Goal: Task Accomplishment & Management: Manage account settings

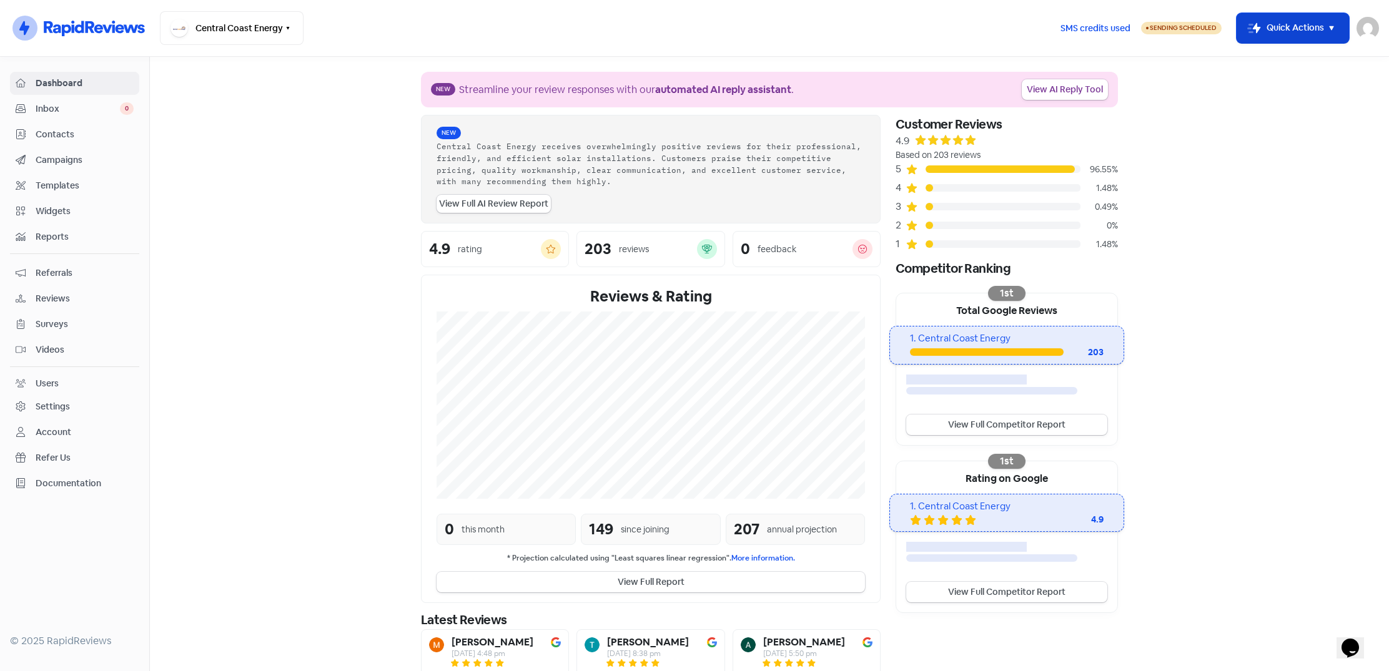
click at [1329, 27] on icon "button" at bounding box center [1331, 28] width 15 height 15
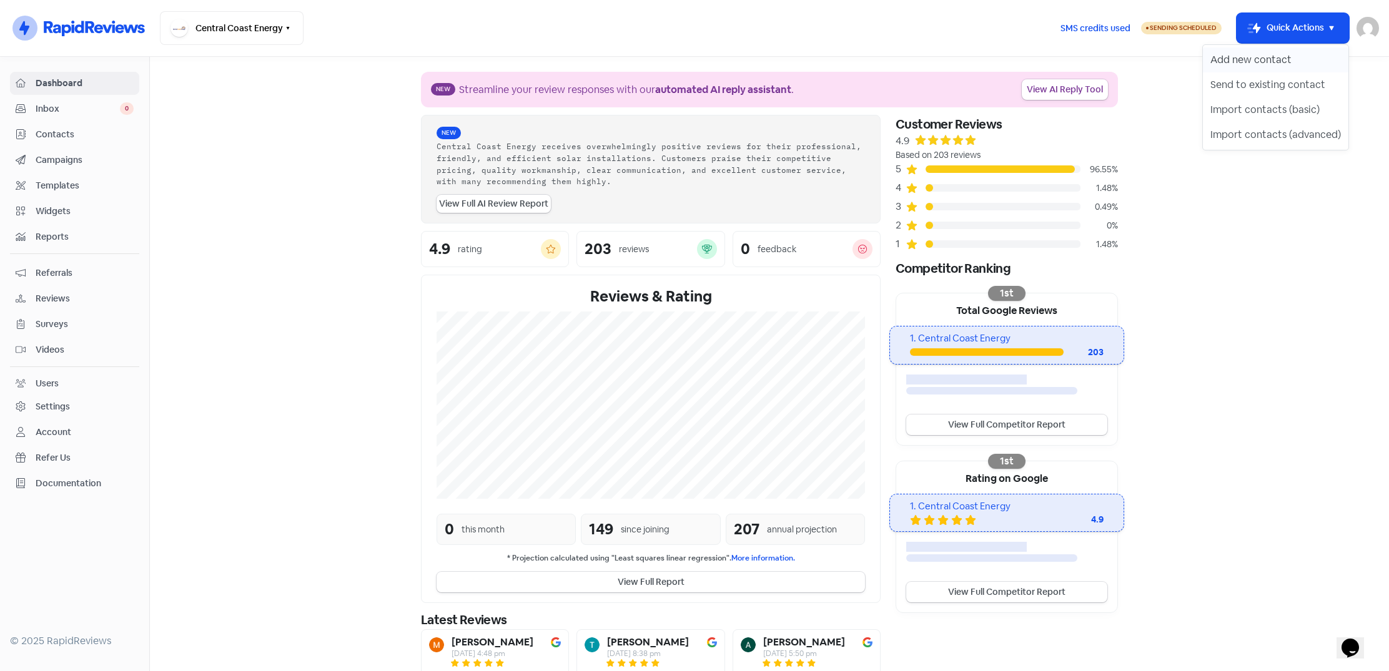
click at [1282, 61] on button "Add new contact" at bounding box center [1276, 59] width 146 height 25
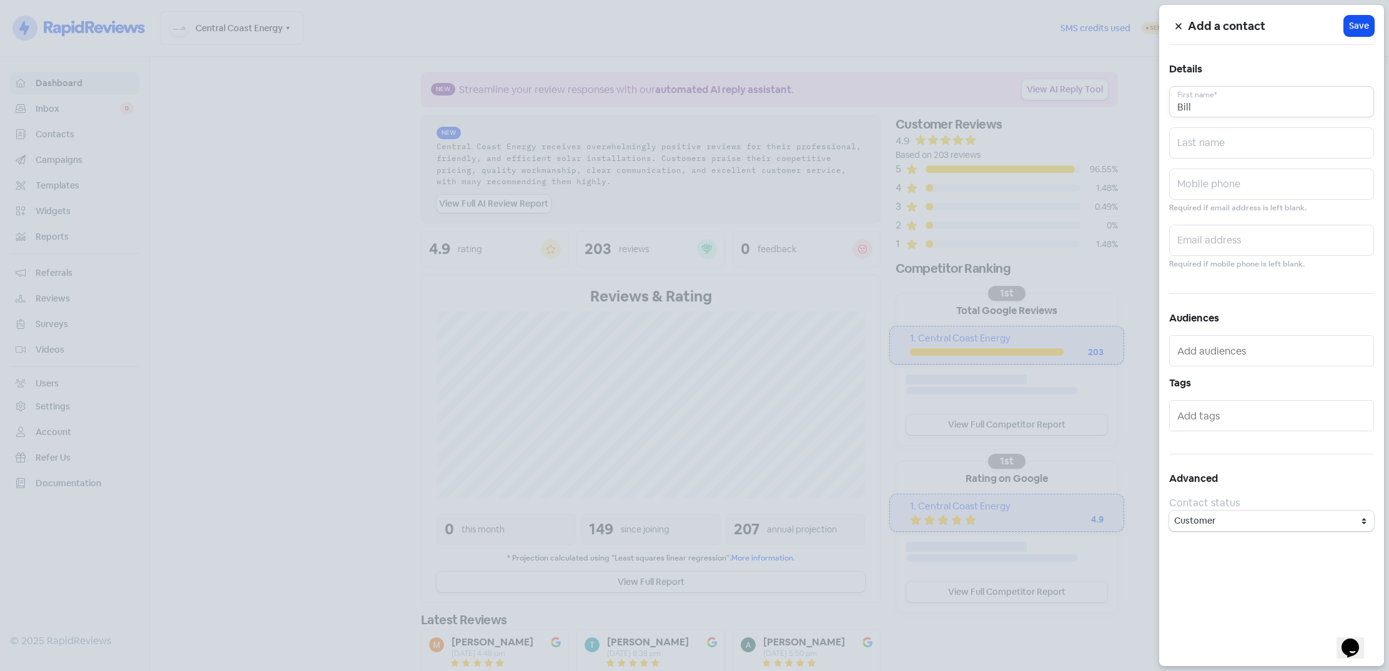
drag, startPoint x: 1214, startPoint y: 108, endPoint x: 1153, endPoint y: 108, distance: 61.2
click at [1153, 671] on div "Add a contact Icon For Loading Save Details [PERSON_NAME] First name* Last name…" at bounding box center [694, 671] width 1389 height 0
type input "[PERSON_NAME]"
click at [1242, 145] on input "text" at bounding box center [1271, 142] width 205 height 31
type input "[PERSON_NAME]"
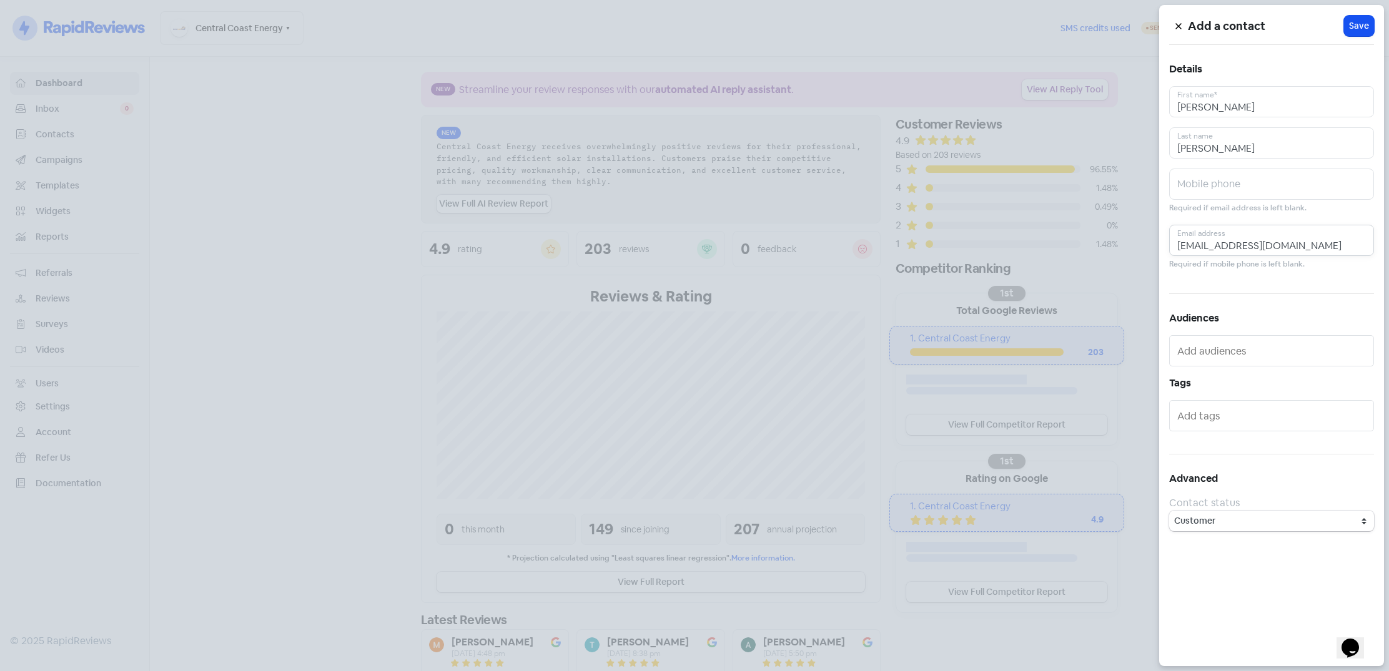
type input "[EMAIL_ADDRESS][DOMAIN_NAME]"
click at [1230, 278] on div "Add a contact Icon For Loading Save Details [PERSON_NAME] First name* [PERSON_N…" at bounding box center [1271, 335] width 225 height 661
click at [1355, 23] on span "Save" at bounding box center [1359, 25] width 20 height 13
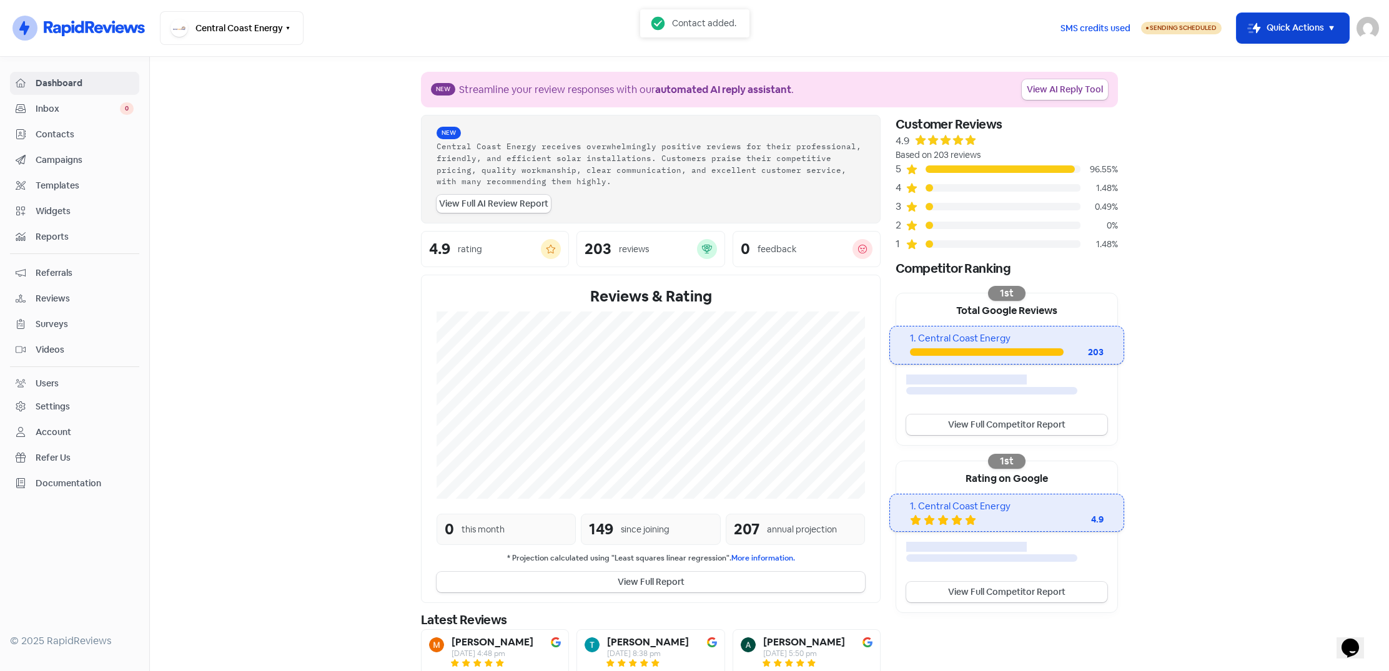
click at [1334, 26] on icon "button" at bounding box center [1331, 28] width 15 height 15
click at [1265, 87] on button "Send to existing contact" at bounding box center [1276, 84] width 146 height 25
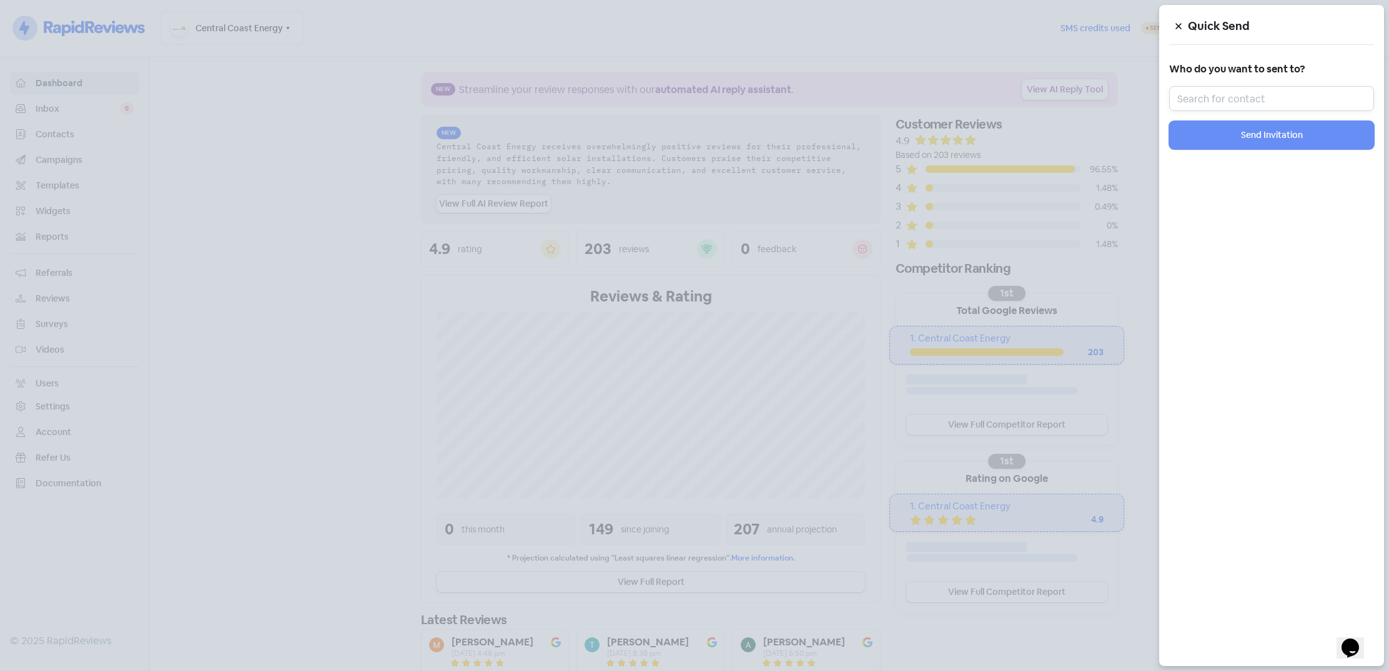
click at [1243, 93] on input "text" at bounding box center [1271, 98] width 205 height 25
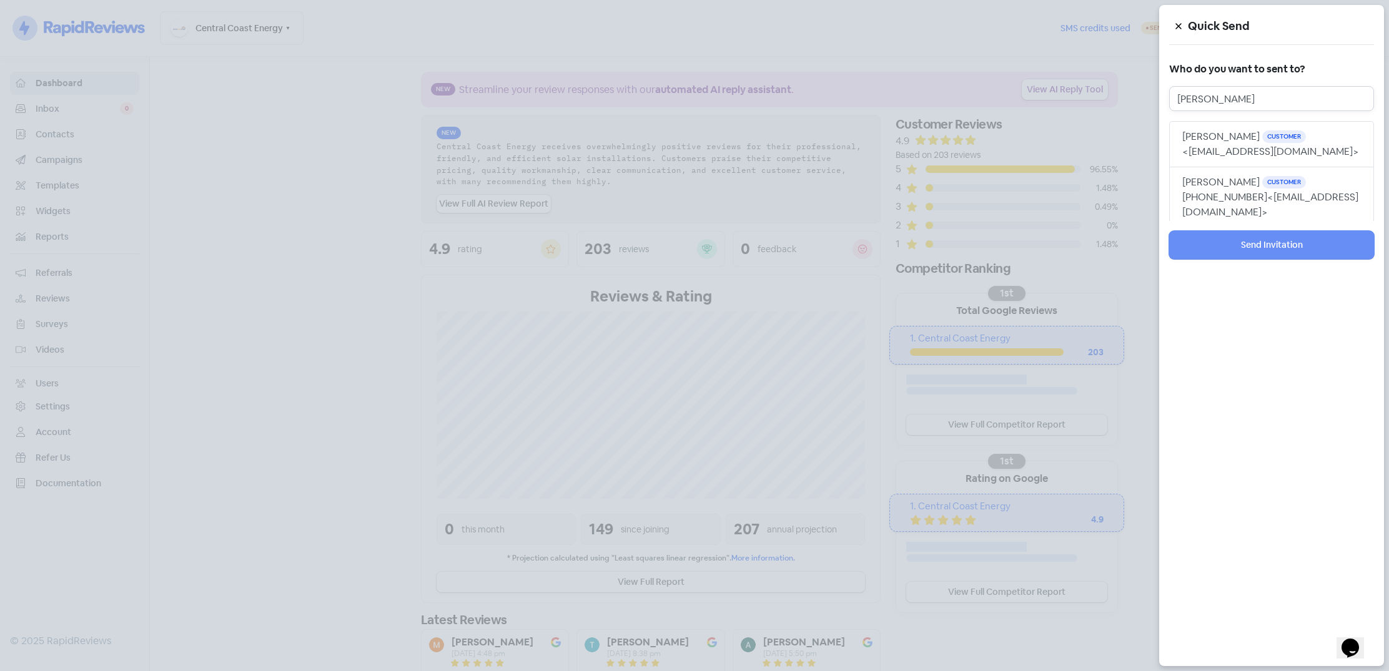
type input "[PERSON_NAME]"
drag, startPoint x: 1243, startPoint y: 93, endPoint x: 1229, endPoint y: 143, distance: 52.0
click at [1229, 143] on button "[PERSON_NAME] Customer <[EMAIL_ADDRESS][DOMAIN_NAME]>" at bounding box center [1271, 144] width 205 height 46
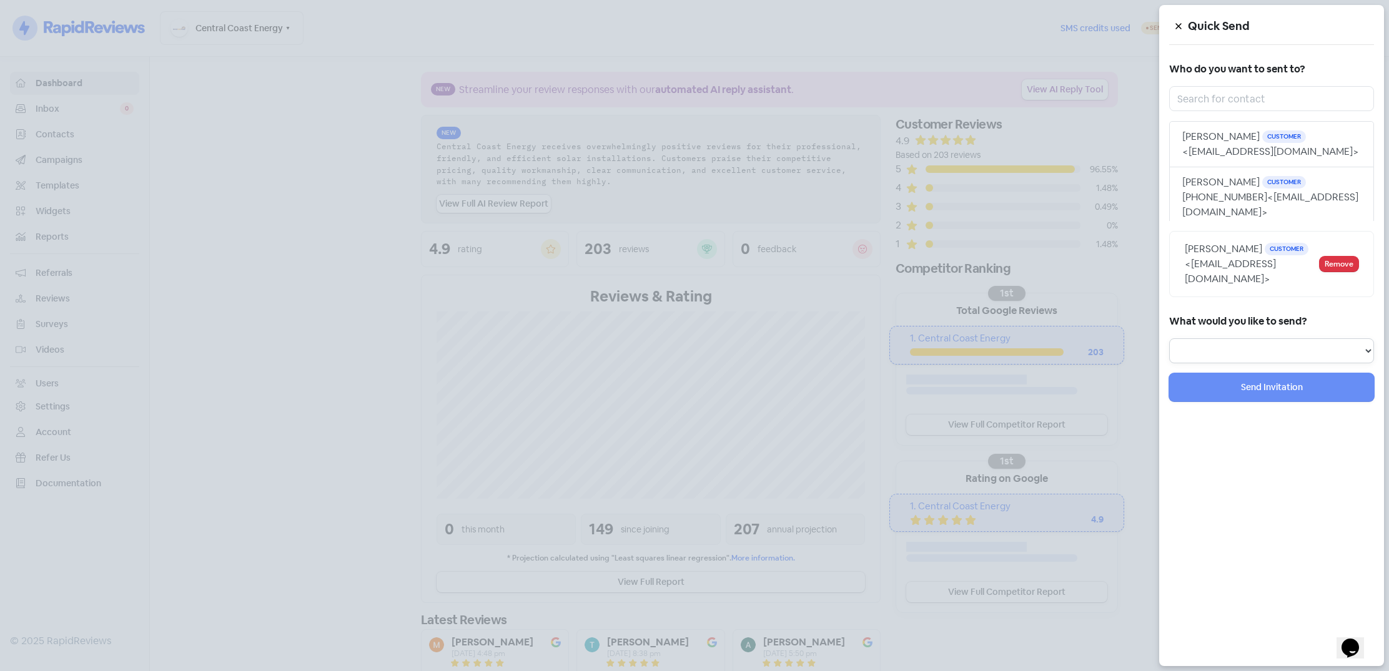
select select "review"
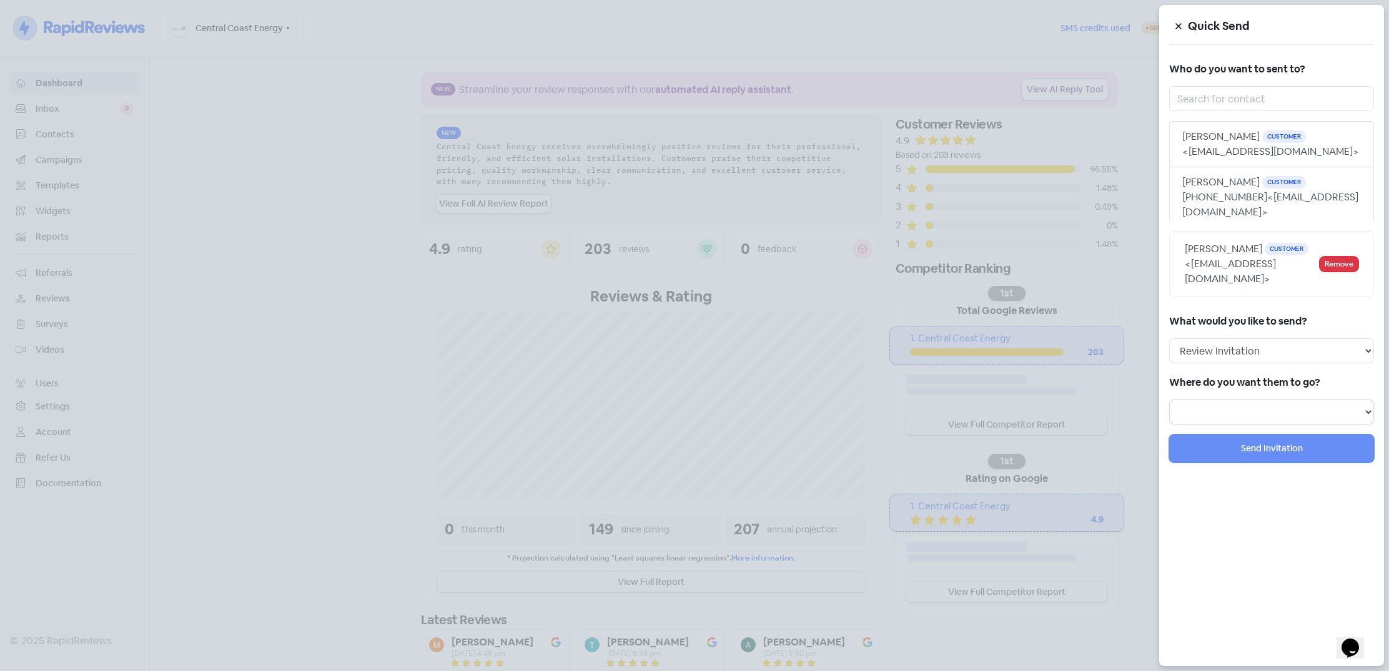
select select "238"
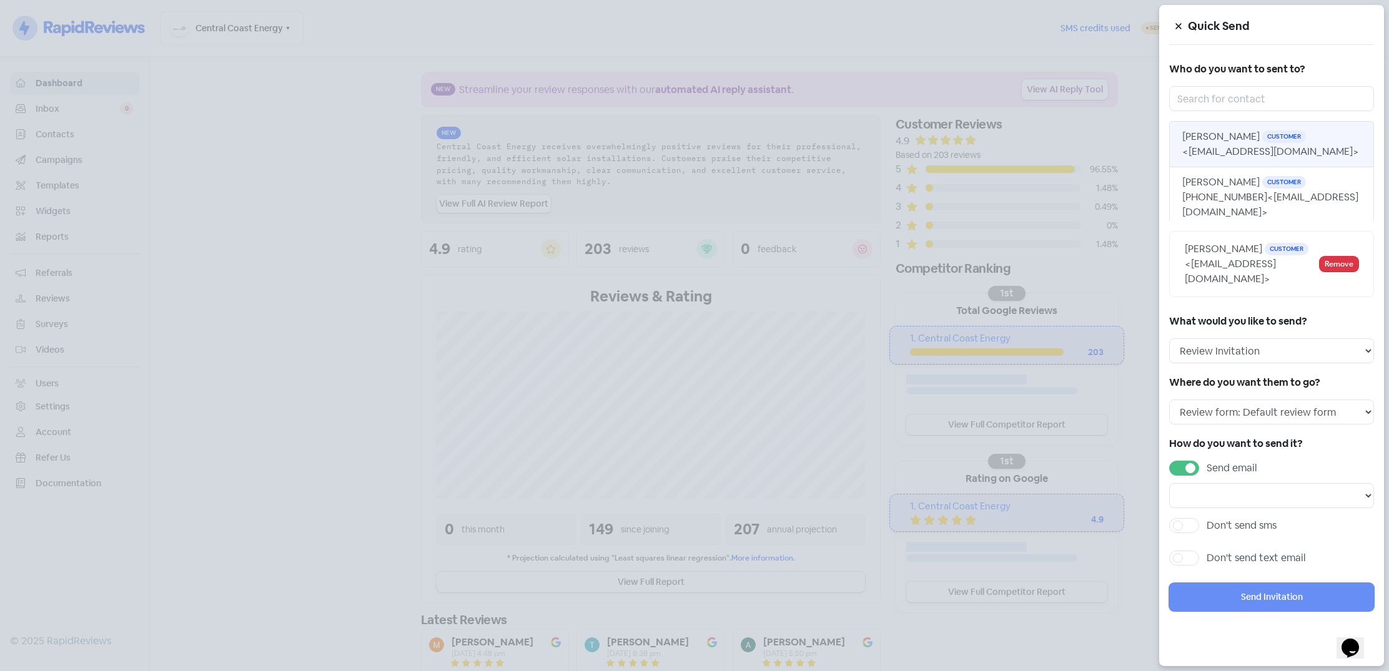
click at [1224, 146] on span "<[EMAIL_ADDRESS][DOMAIN_NAME]>" at bounding box center [1270, 151] width 177 height 13
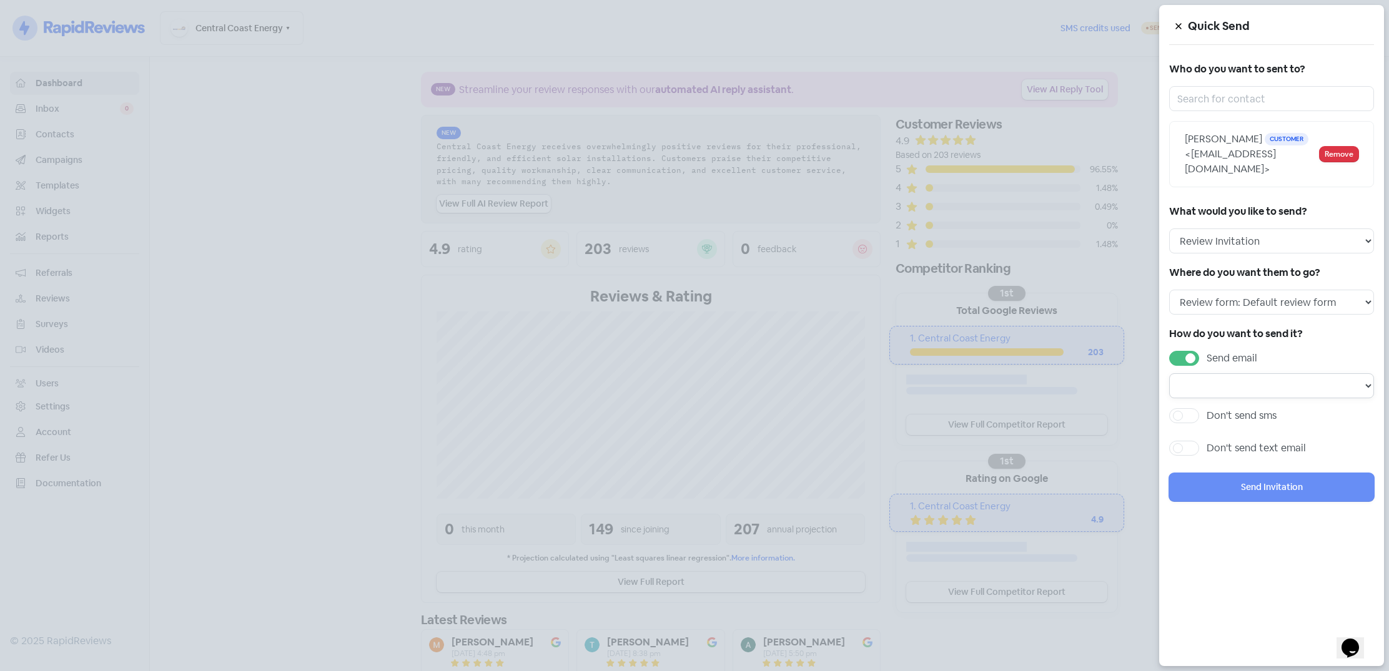
select select "680"
click at [1277, 473] on button "Send Invitation" at bounding box center [1271, 487] width 205 height 28
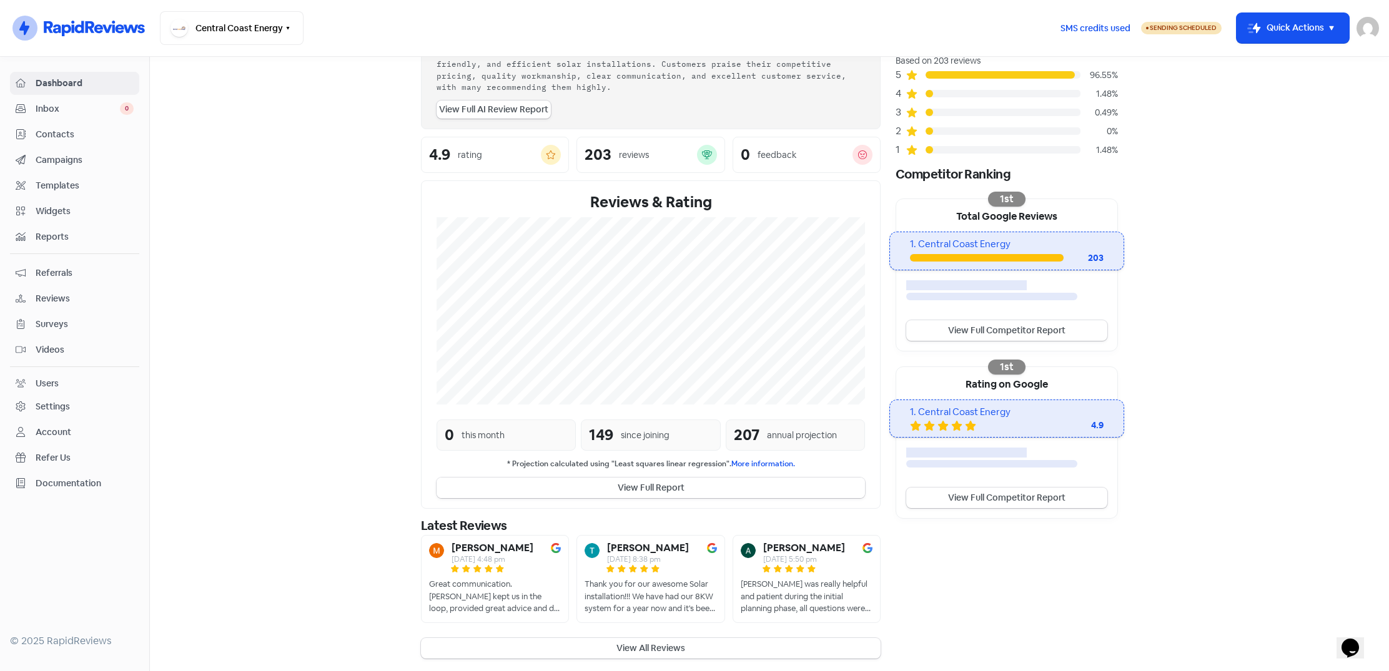
scroll to position [94, 0]
click at [639, 3] on nav "Icon For Thunder-circle Central Coast Energy Switch Business All businesses No …" at bounding box center [694, 28] width 1389 height 57
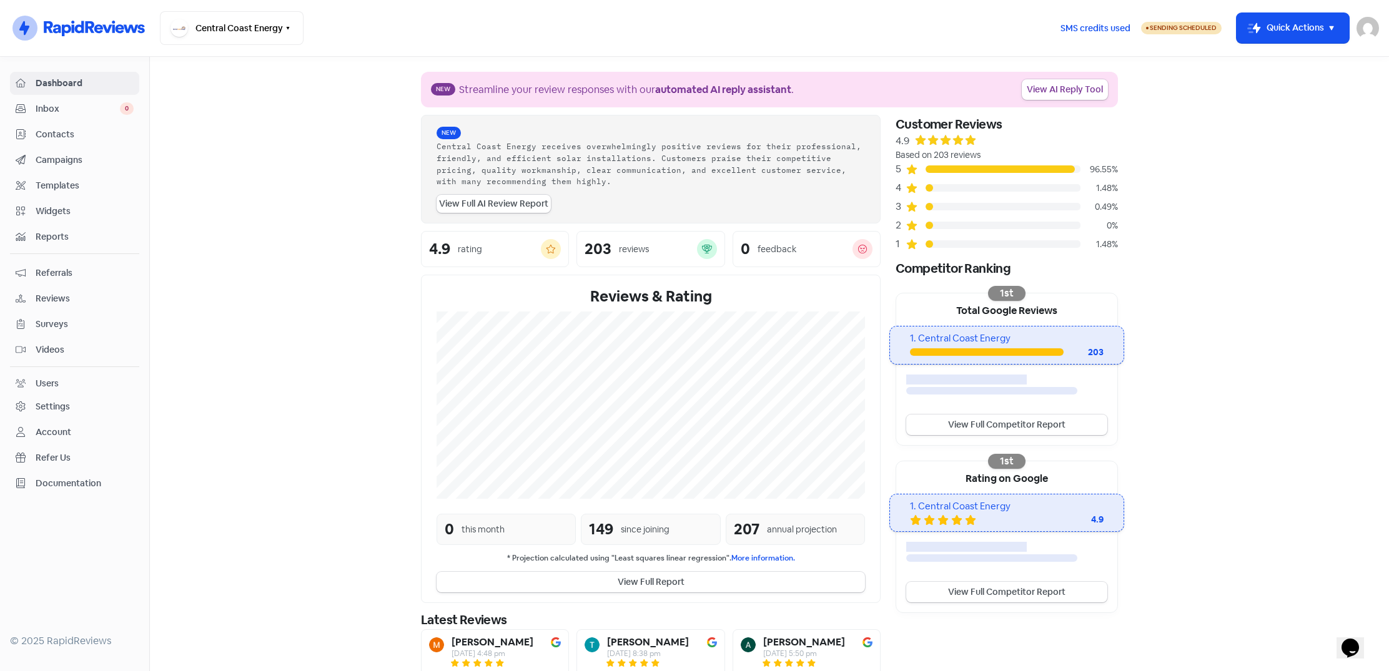
scroll to position [0, 0]
click at [1311, 33] on button "Icon For Thunder-move Quick Actions" at bounding box center [1293, 28] width 112 height 30
click at [1251, 81] on button "Send to existing contact" at bounding box center [1276, 84] width 146 height 25
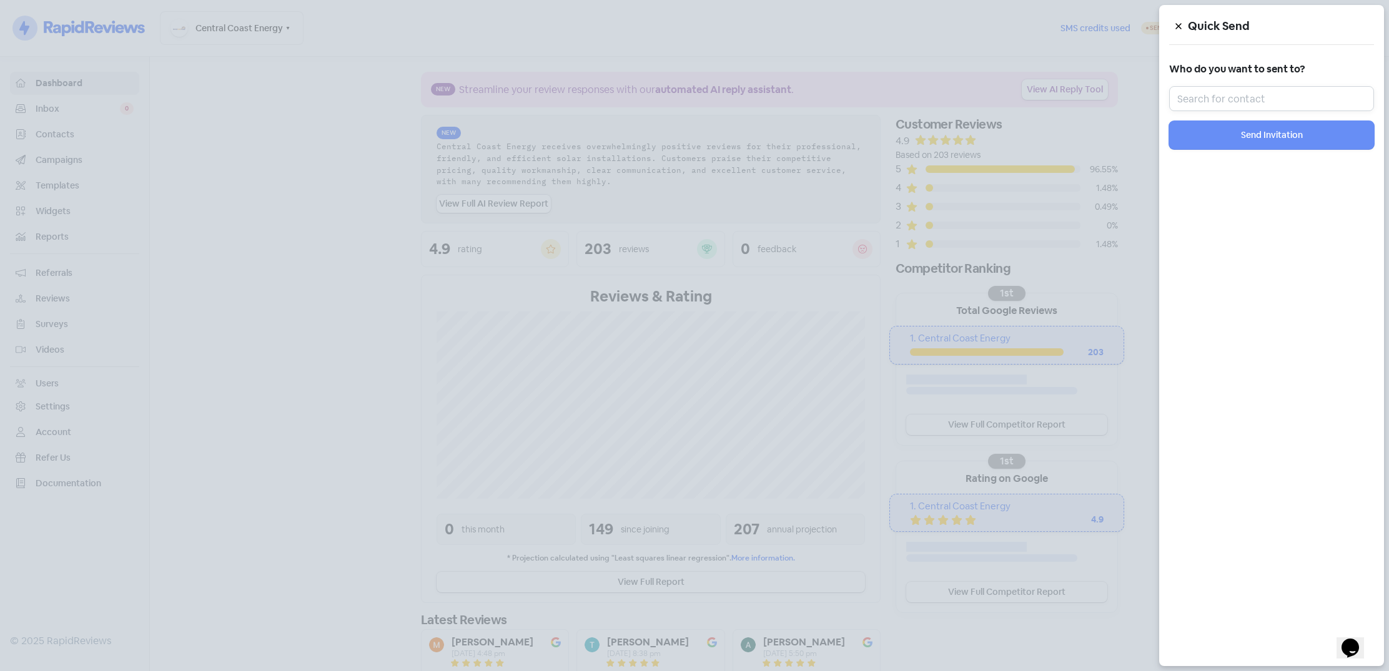
click at [1236, 97] on input "text" at bounding box center [1271, 98] width 205 height 25
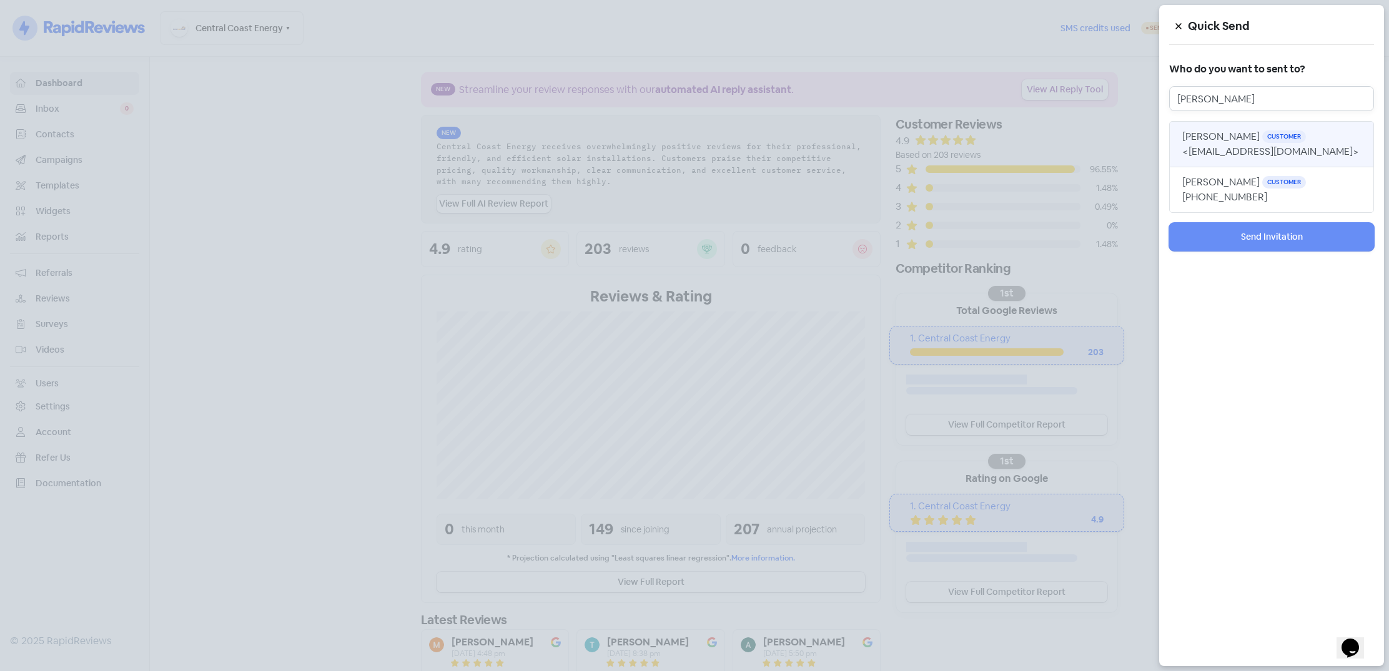
type input "[PERSON_NAME]"
click at [1240, 148] on span "<[EMAIL_ADDRESS][DOMAIN_NAME]>" at bounding box center [1270, 151] width 177 height 13
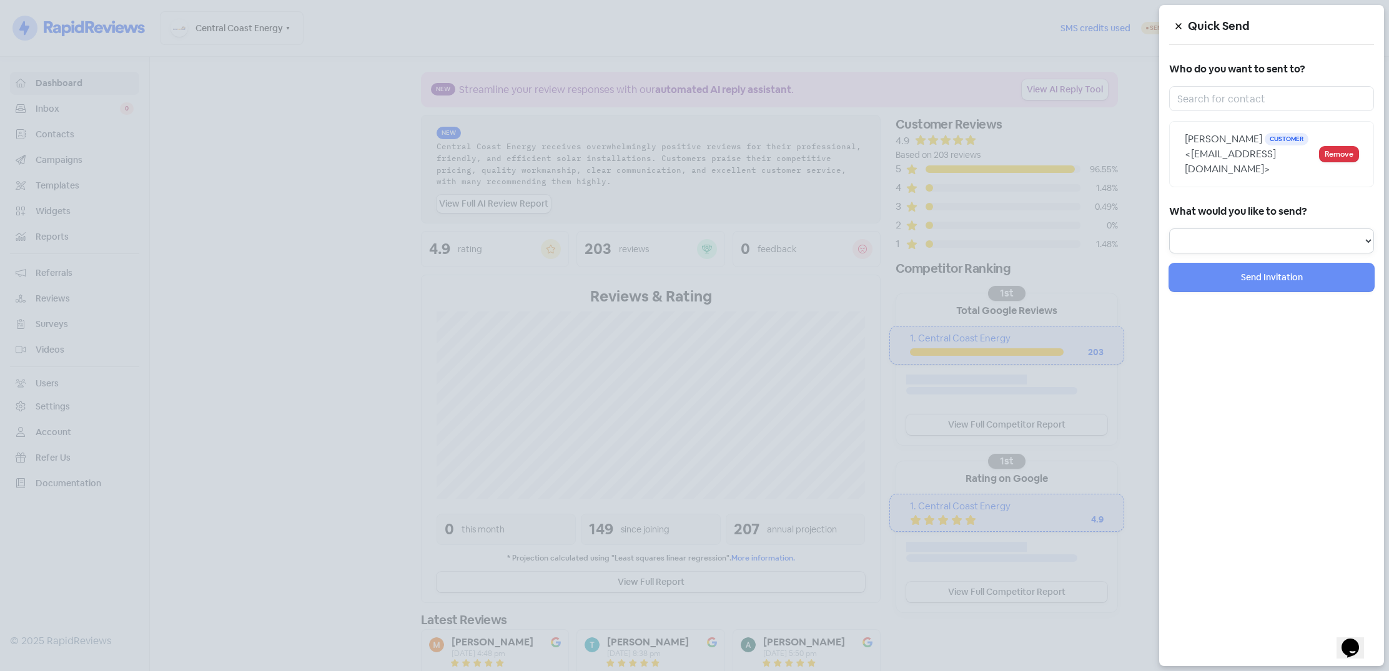
select select "review"
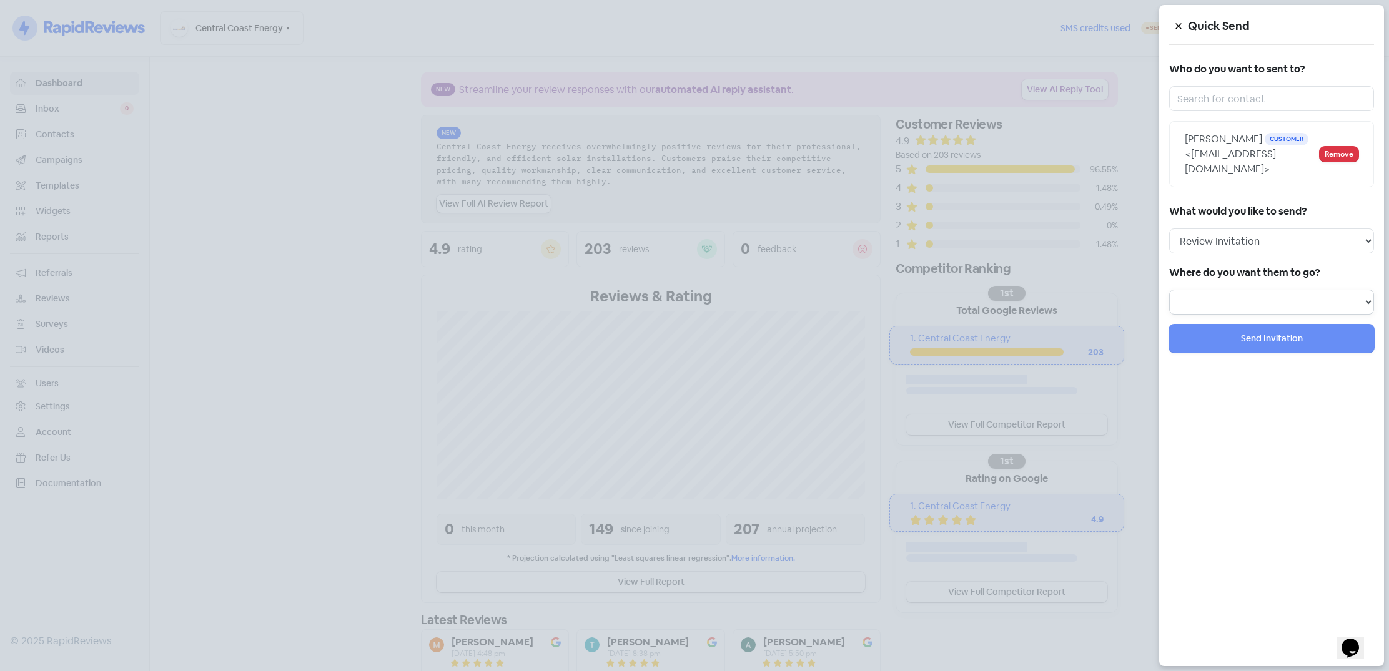
select select "238"
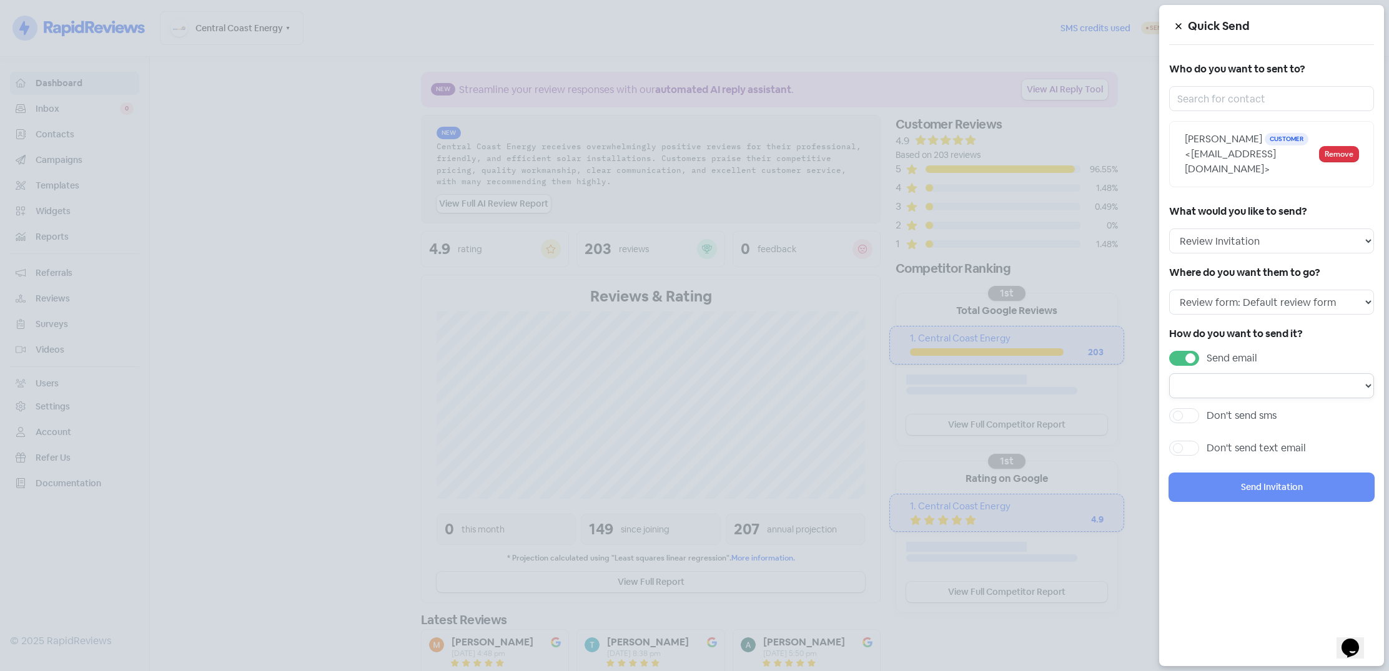
select select "680"
click at [1207, 441] on label "Don't send text email" at bounding box center [1256, 448] width 99 height 15
click at [1207, 441] on input "Don't send text email" at bounding box center [1211, 445] width 8 height 8
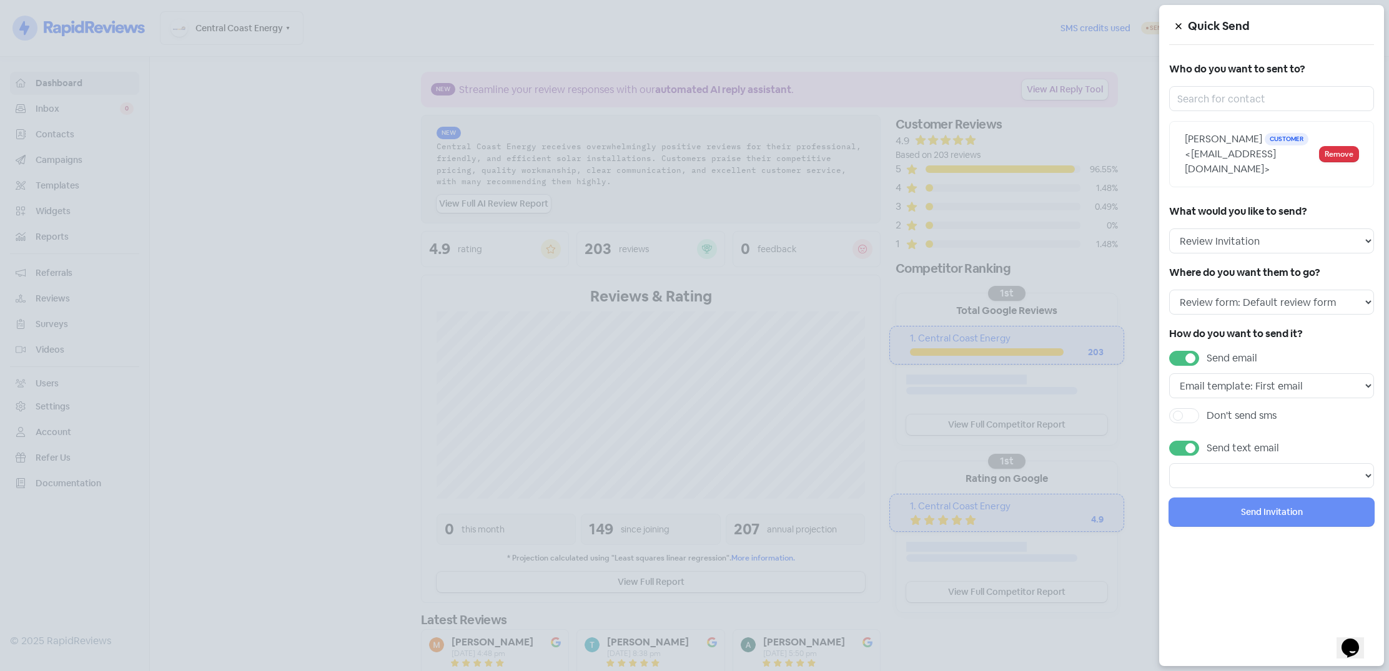
click at [1222, 445] on div "Send text email" at bounding box center [1271, 464] width 205 height 47
click at [1217, 463] on select at bounding box center [1271, 475] width 205 height 25
click at [1362, 463] on select at bounding box center [1271, 475] width 205 height 25
click at [1207, 441] on label "Send text email" at bounding box center [1243, 448] width 72 height 15
click at [1207, 441] on input "Send text email" at bounding box center [1211, 445] width 8 height 8
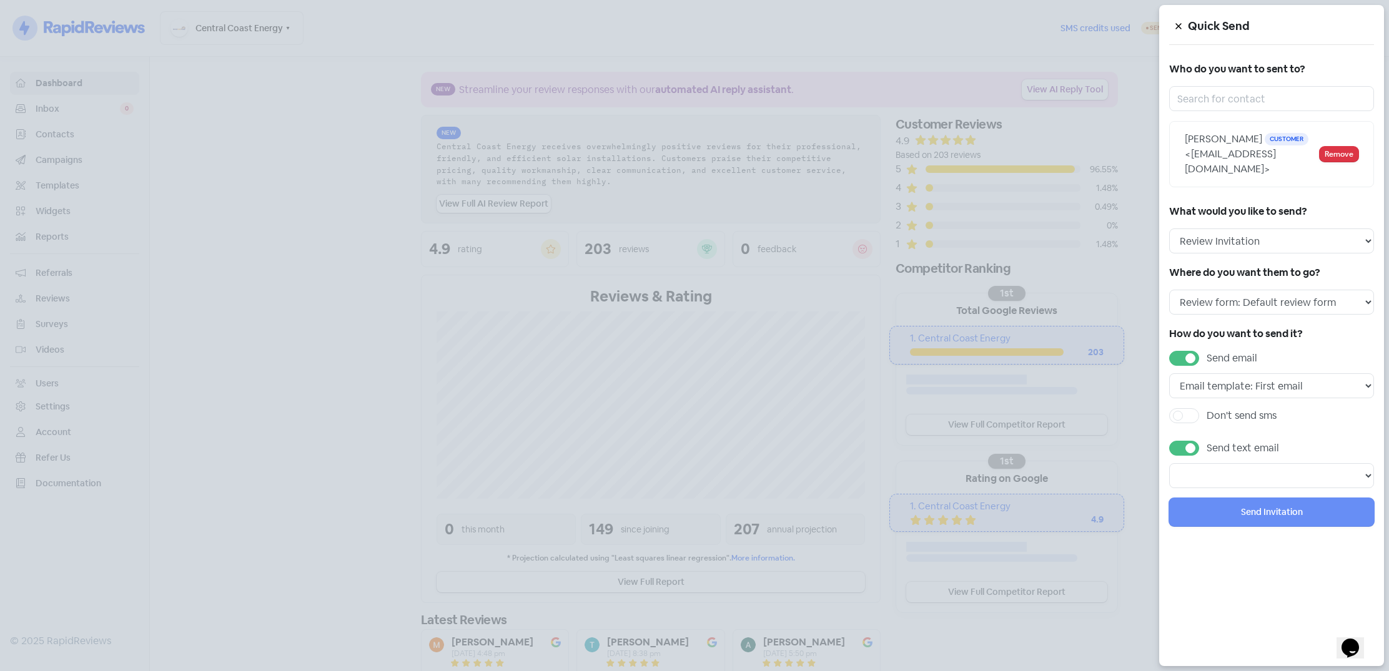
checkbox input "false"
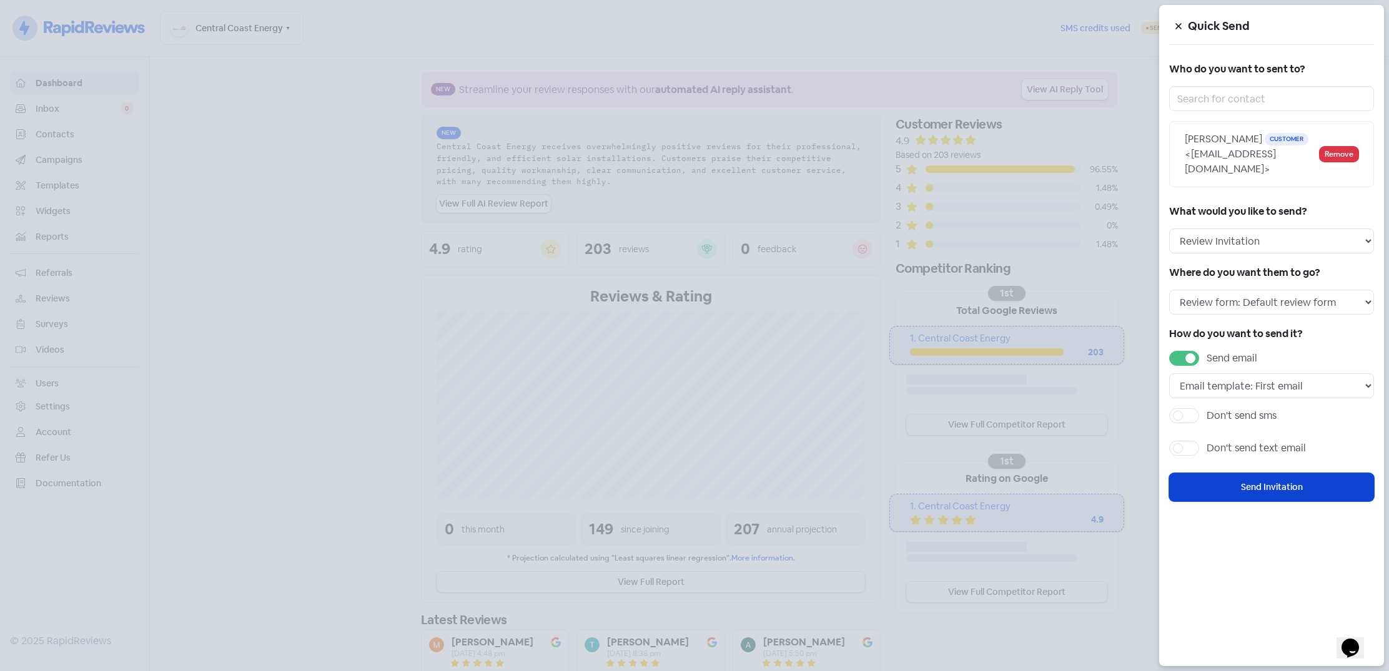
click at [1271, 473] on button "Send Invitation" at bounding box center [1271, 487] width 205 height 28
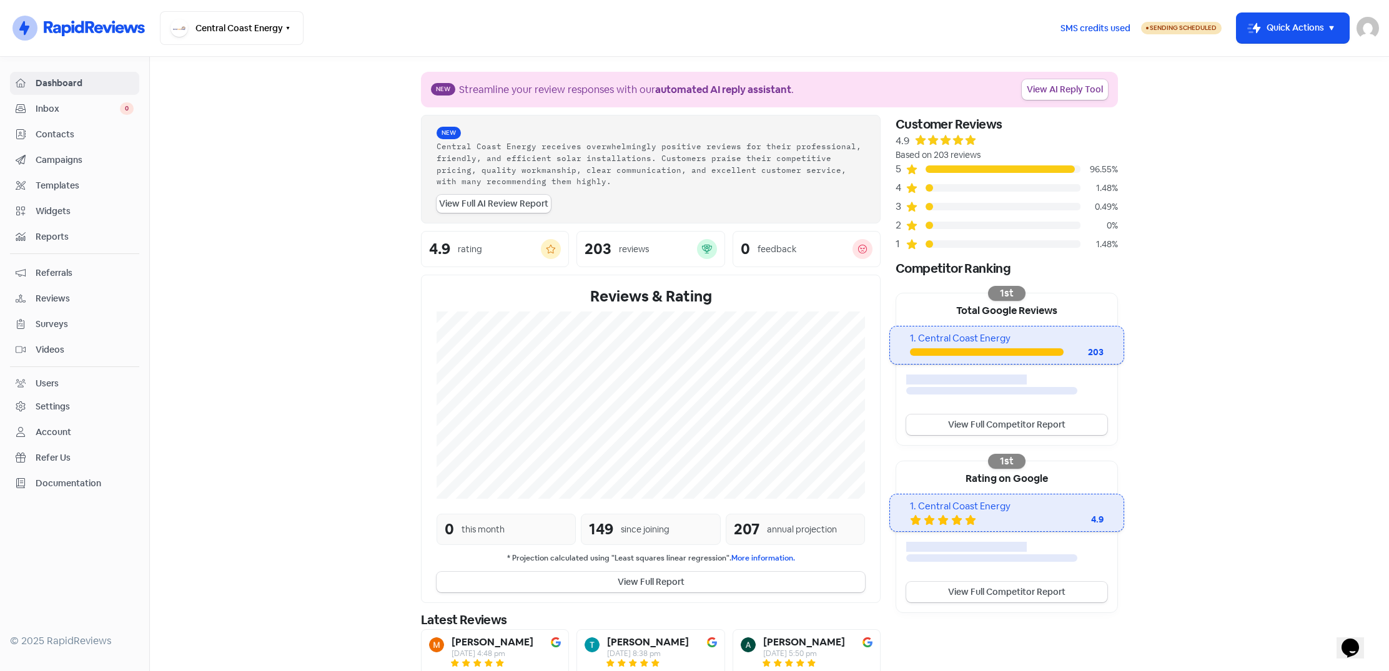
click at [1176, 29] on span "Sending Scheduled" at bounding box center [1183, 28] width 67 height 8
select select "[GEOGRAPHIC_DATA]/[GEOGRAPHIC_DATA]"
select select "09:00:00"
select select "17:30:00"
select select "09:00:00"
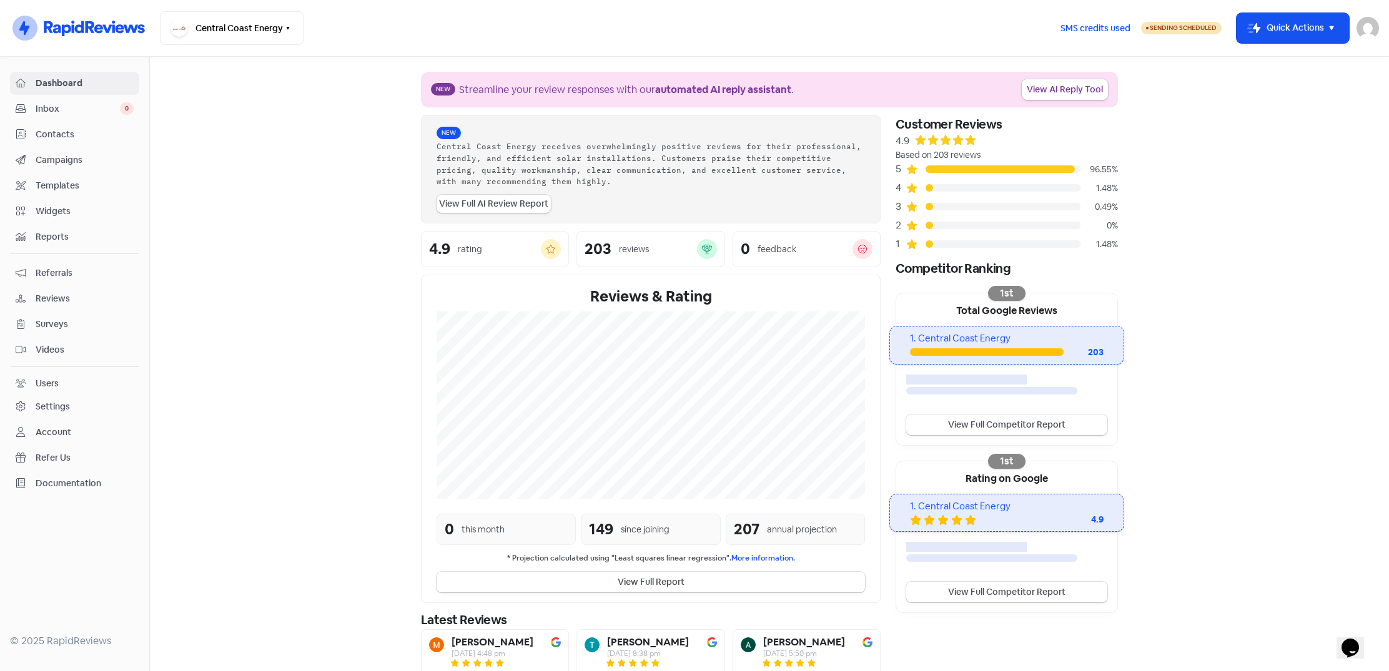
select select "17:30:00"
select select "09:00:00"
select select "17:30:00"
select select "09:00:00"
select select "17:30:00"
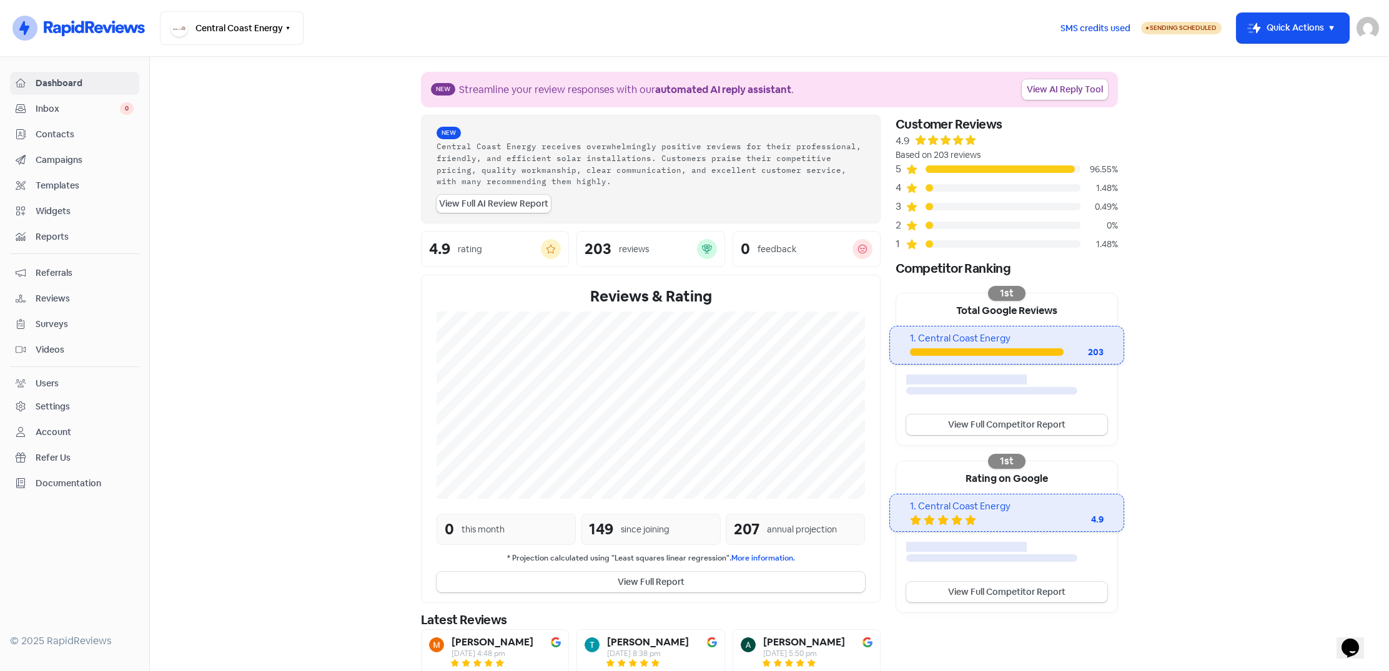
select select "09:00:00"
select select "17:30:00"
select select "AU"
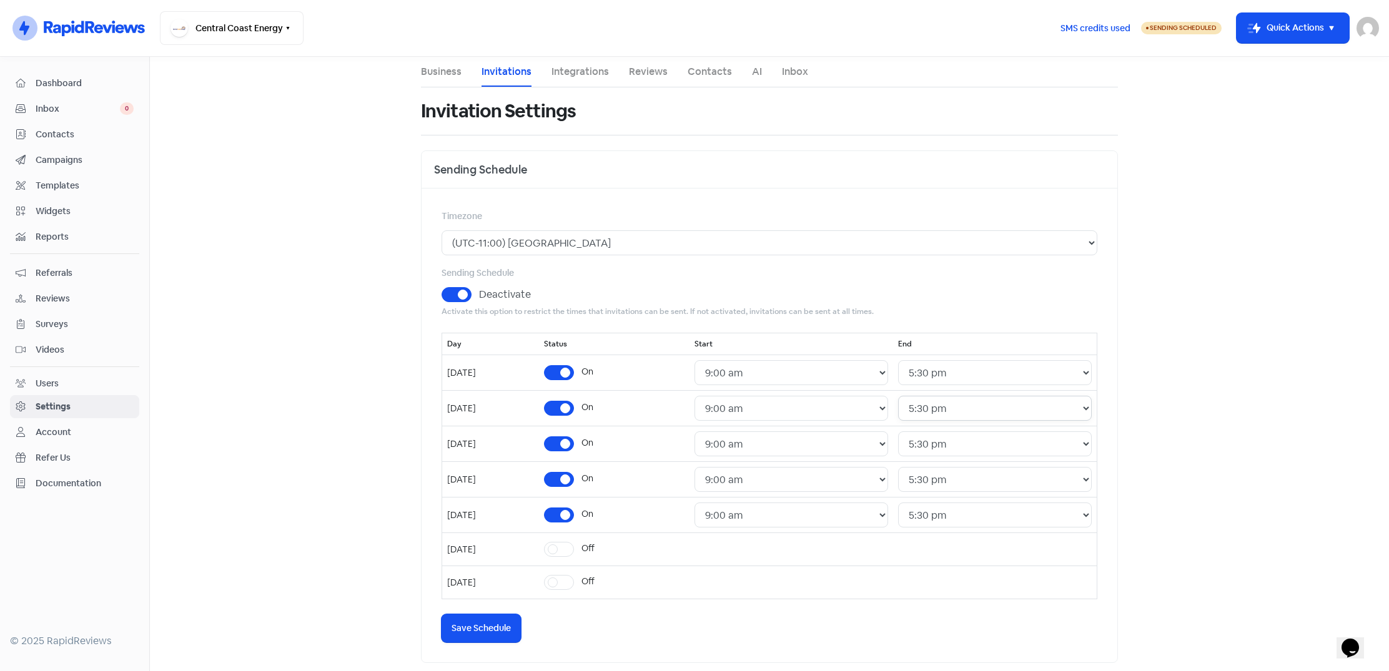
select select "19:00:00"
click at [500, 625] on span "Save Schedule" at bounding box center [481, 628] width 59 height 13
click at [1328, 25] on icon "button" at bounding box center [1331, 28] width 15 height 15
click at [1272, 83] on button "Send to existing contact" at bounding box center [1276, 84] width 146 height 25
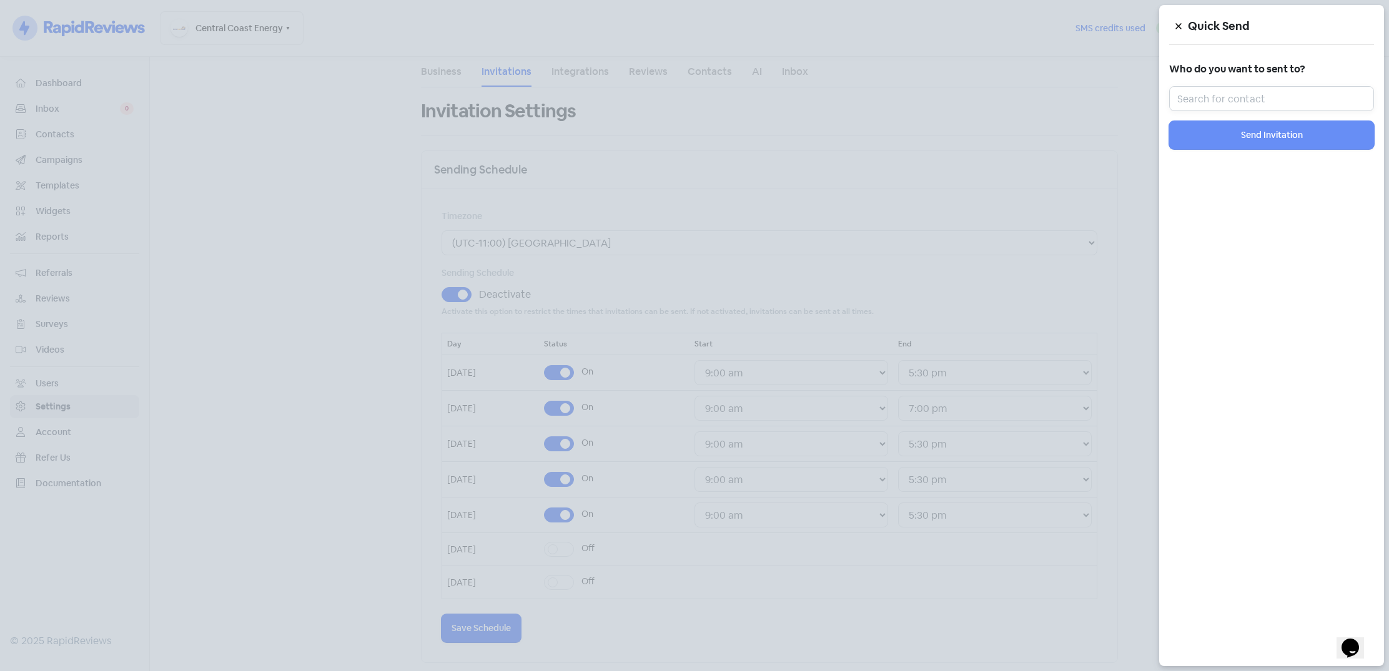
click at [1248, 99] on input "text" at bounding box center [1271, 98] width 205 height 25
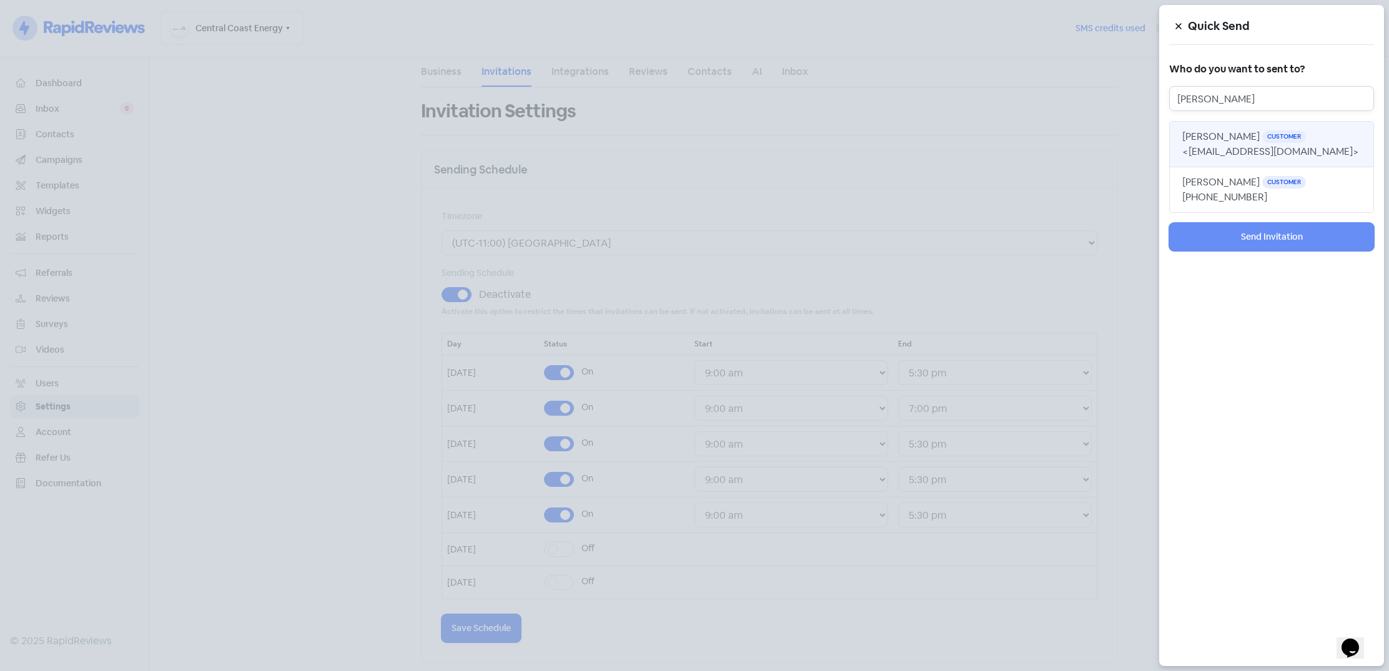
type input "[PERSON_NAME]"
click at [1252, 148] on span "<[EMAIL_ADDRESS][DOMAIN_NAME]>" at bounding box center [1270, 151] width 177 height 13
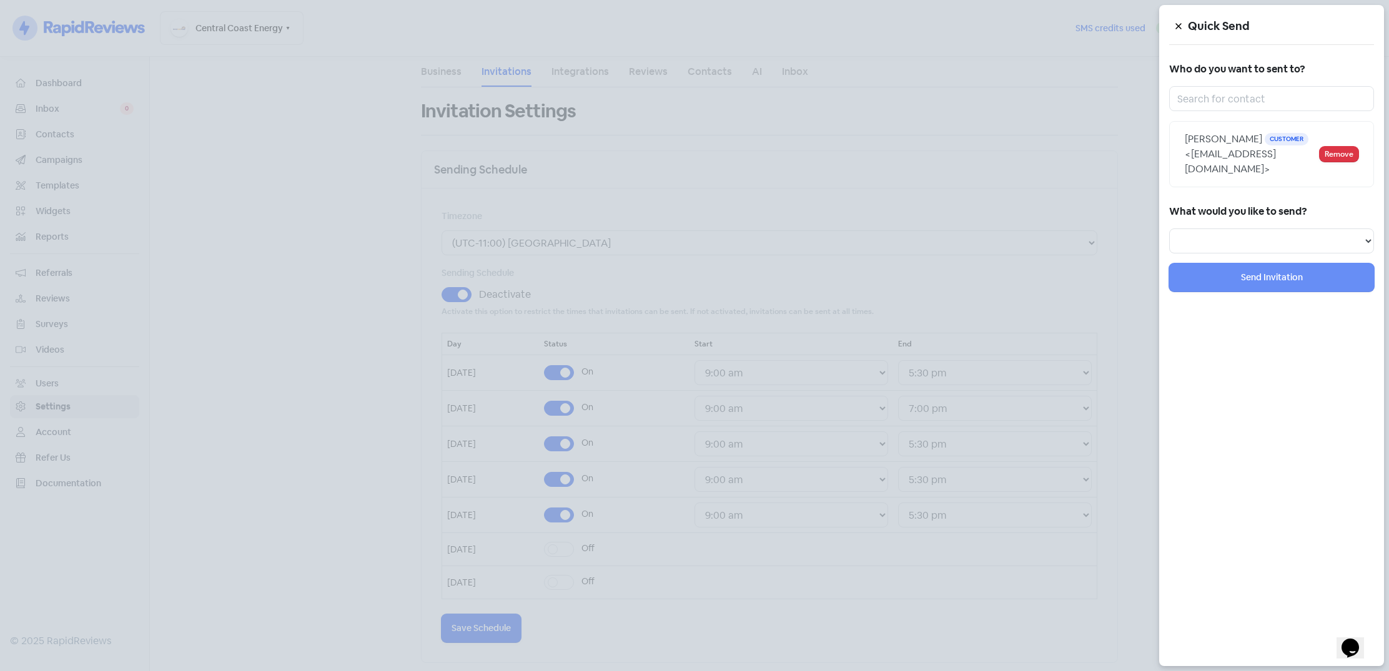
click at [1227, 239] on div "Quick Send Who do you want to sent to? [PERSON_NAME] Customer <[EMAIL_ADDRESS][…" at bounding box center [1271, 335] width 225 height 661
select select "review"
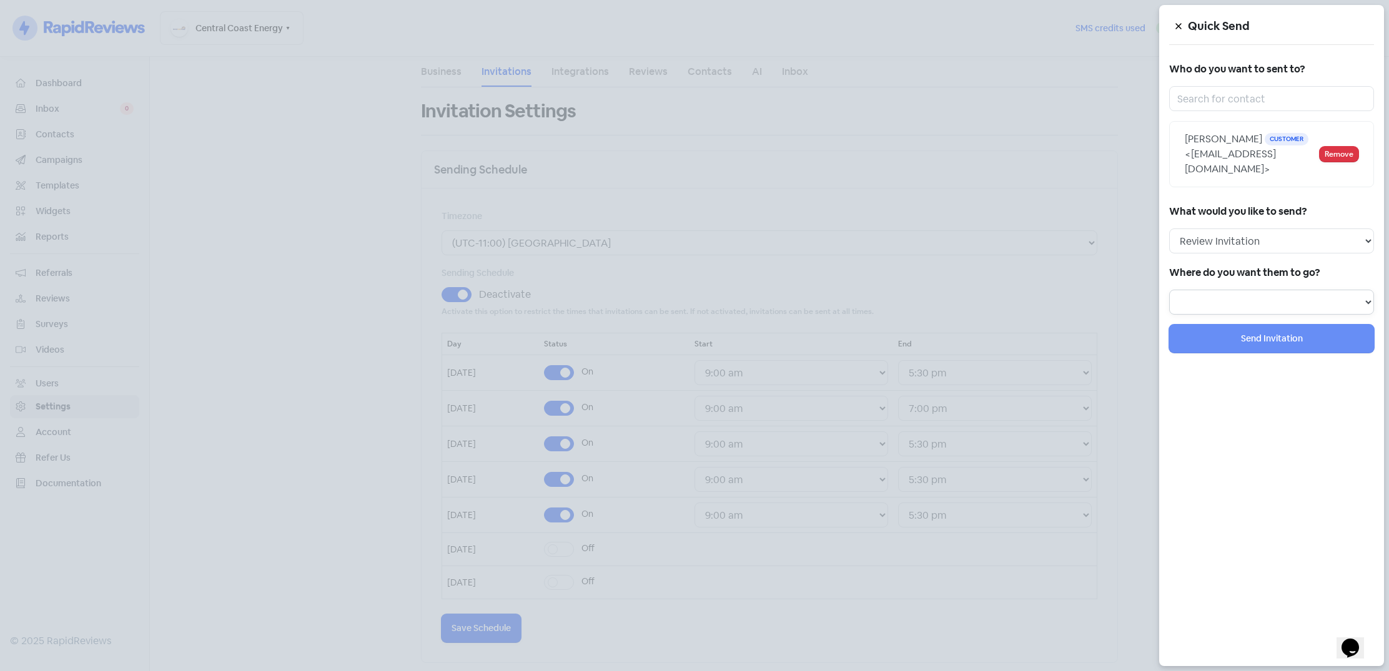
select select "238"
select select
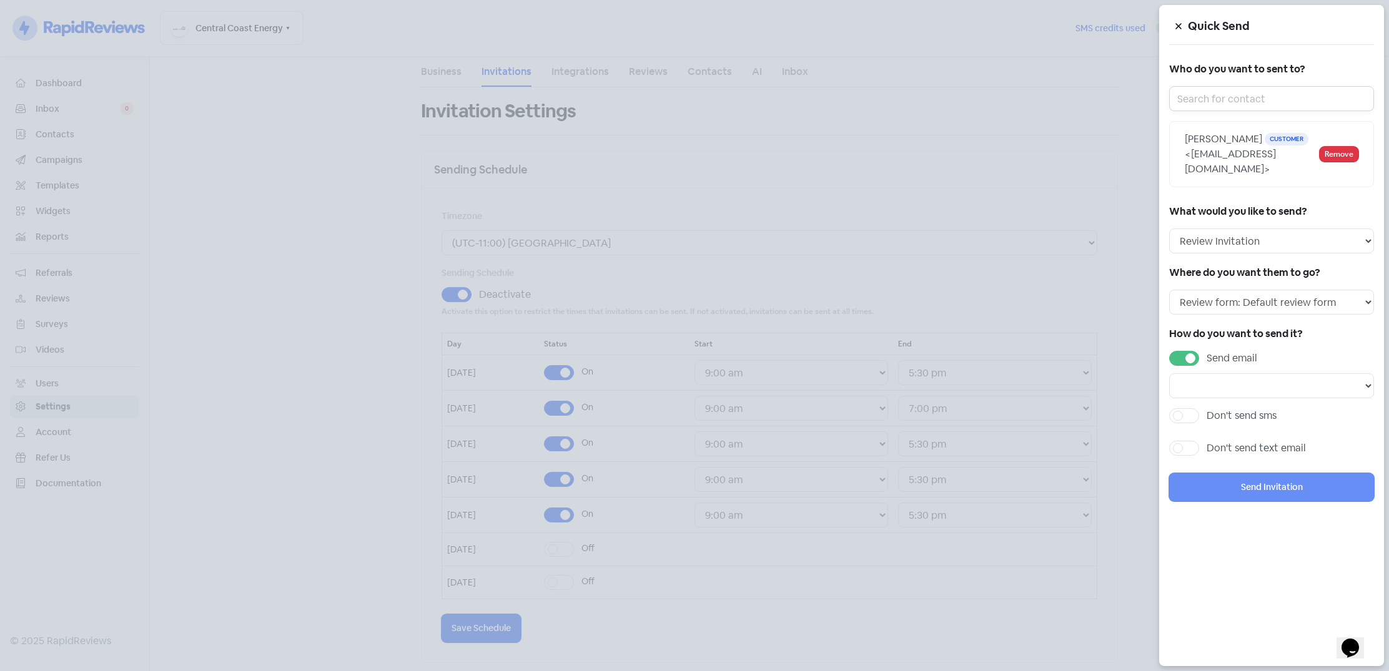
click at [1202, 106] on input "text" at bounding box center [1271, 98] width 205 height 25
type input "c"
select select
type input "co"
select select
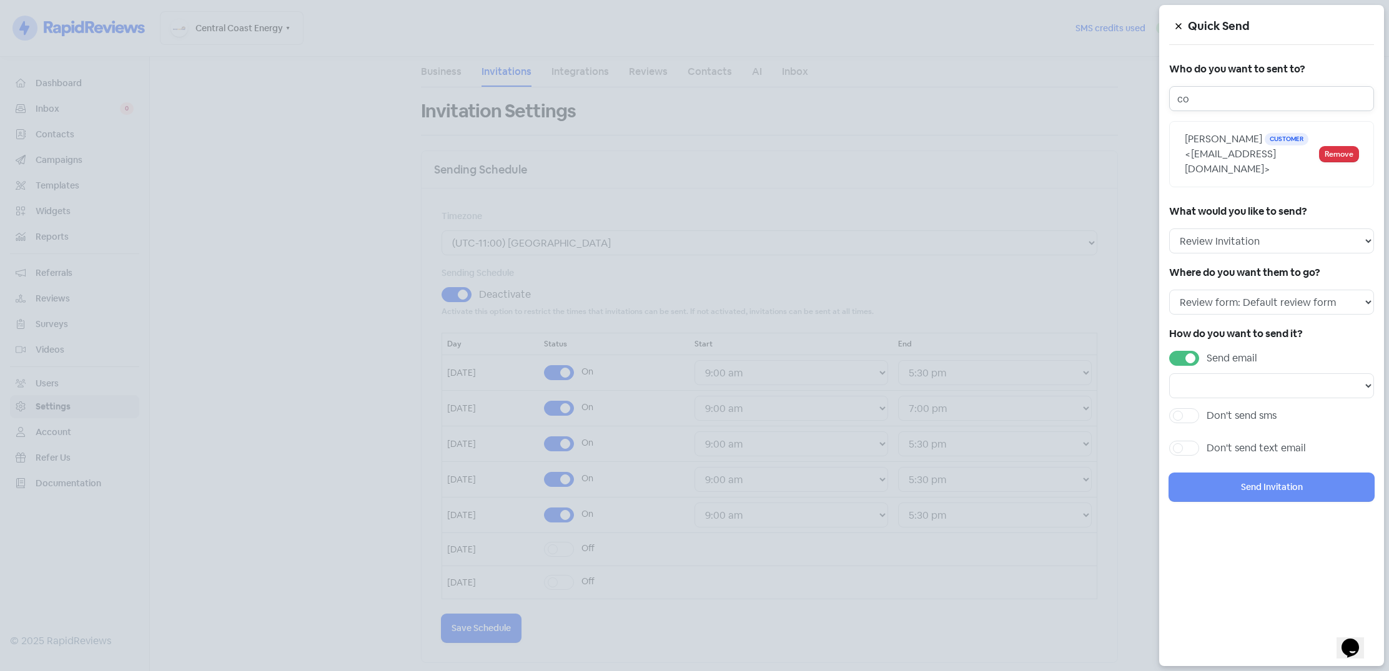
type input "[PERSON_NAME]"
select select
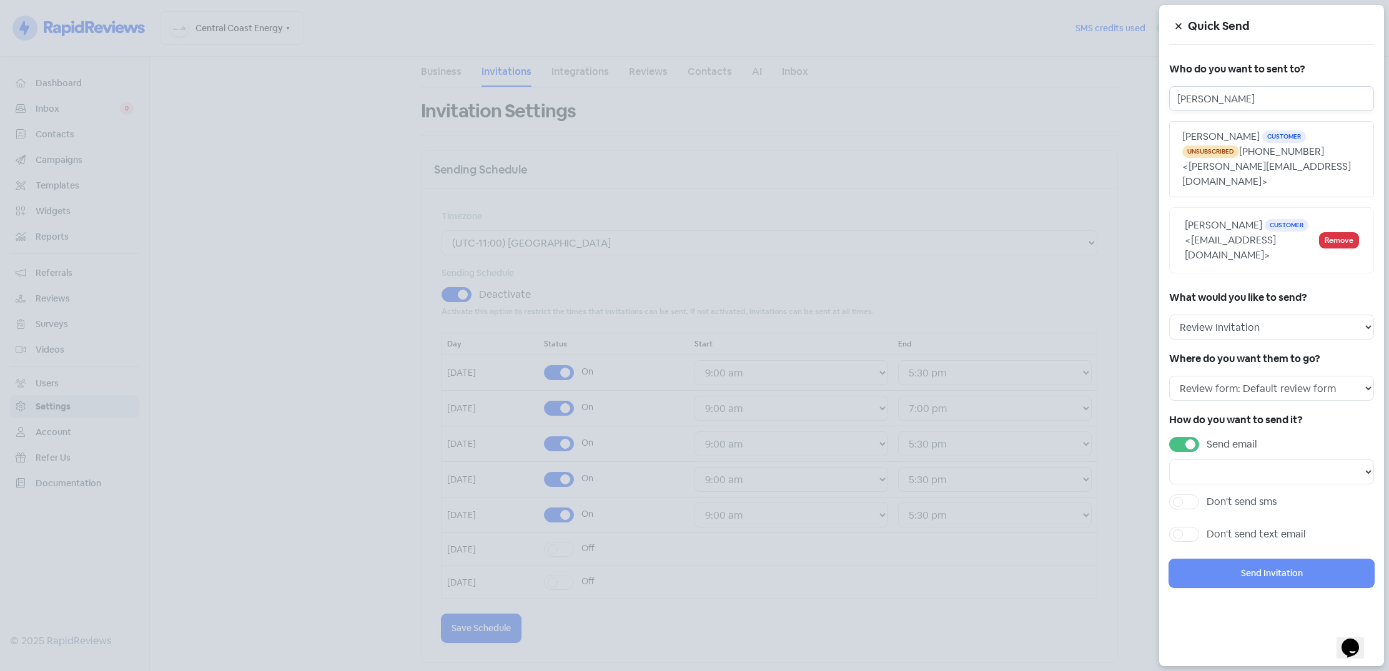
type input "co"
select select
type input "c"
select select
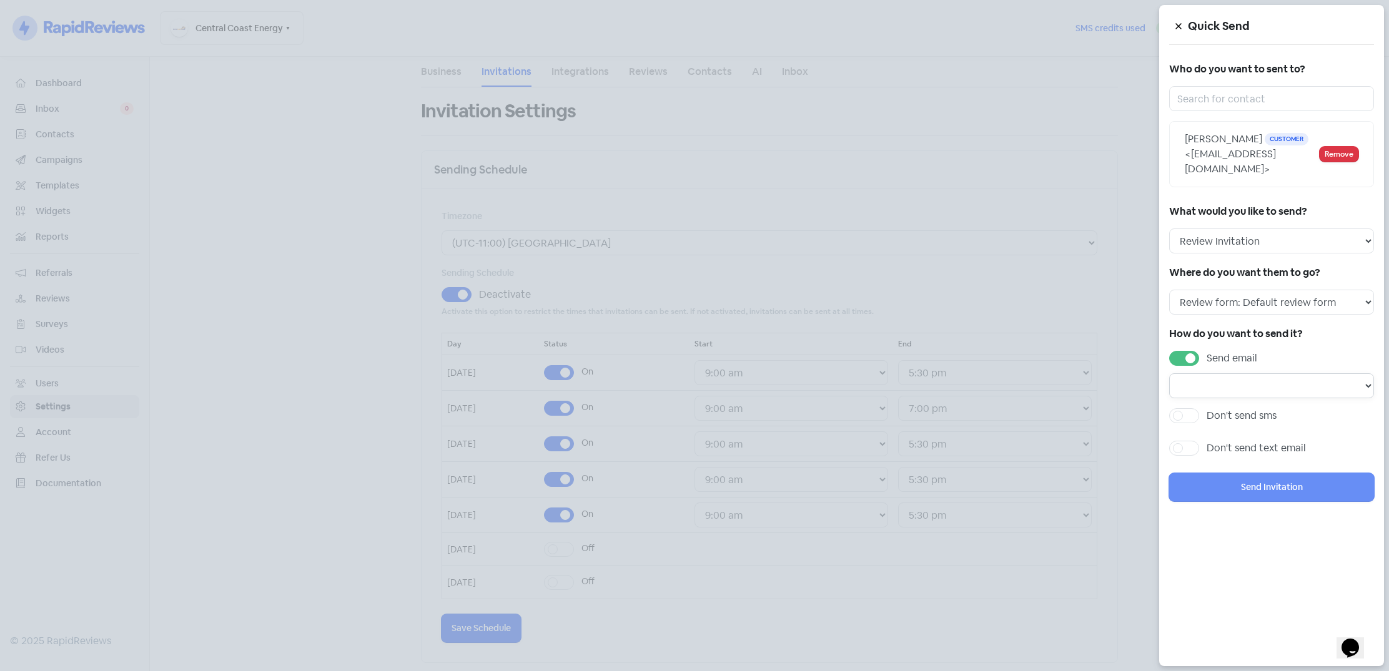
select select "680"
click at [1259, 473] on button "Send Invitation" at bounding box center [1271, 487] width 205 height 28
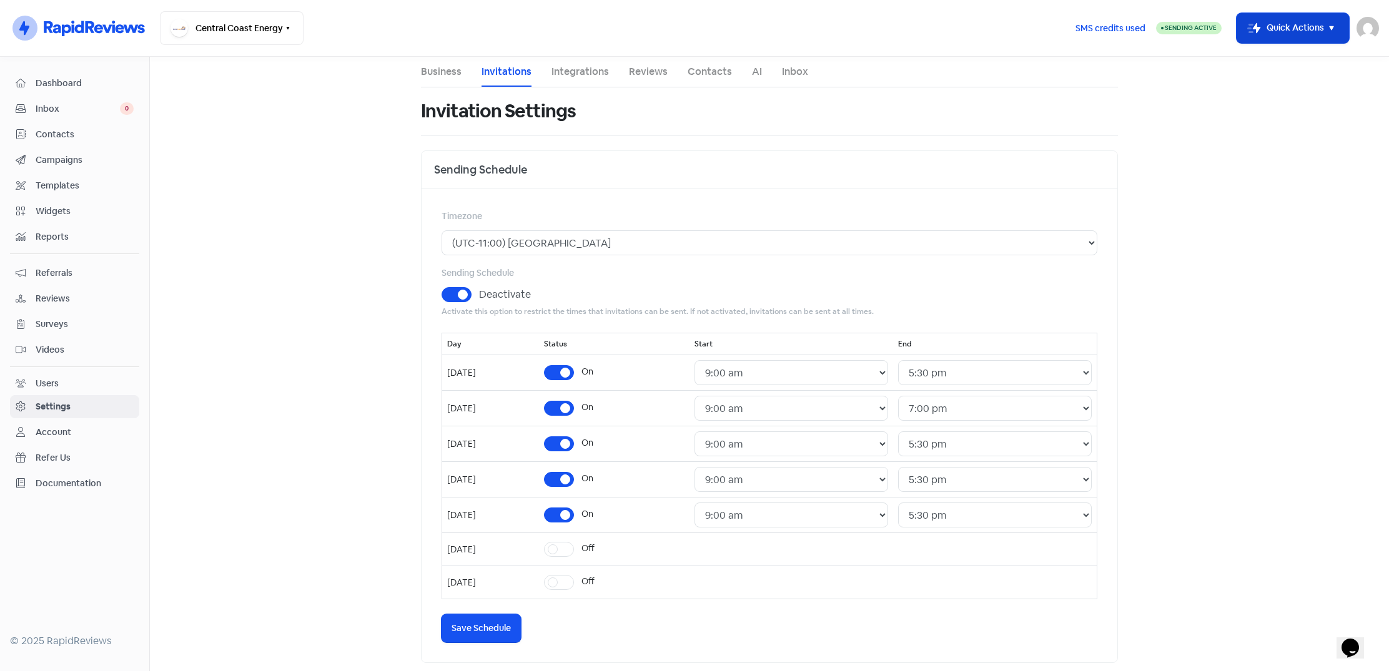
click at [1328, 27] on icon "button" at bounding box center [1331, 28] width 15 height 15
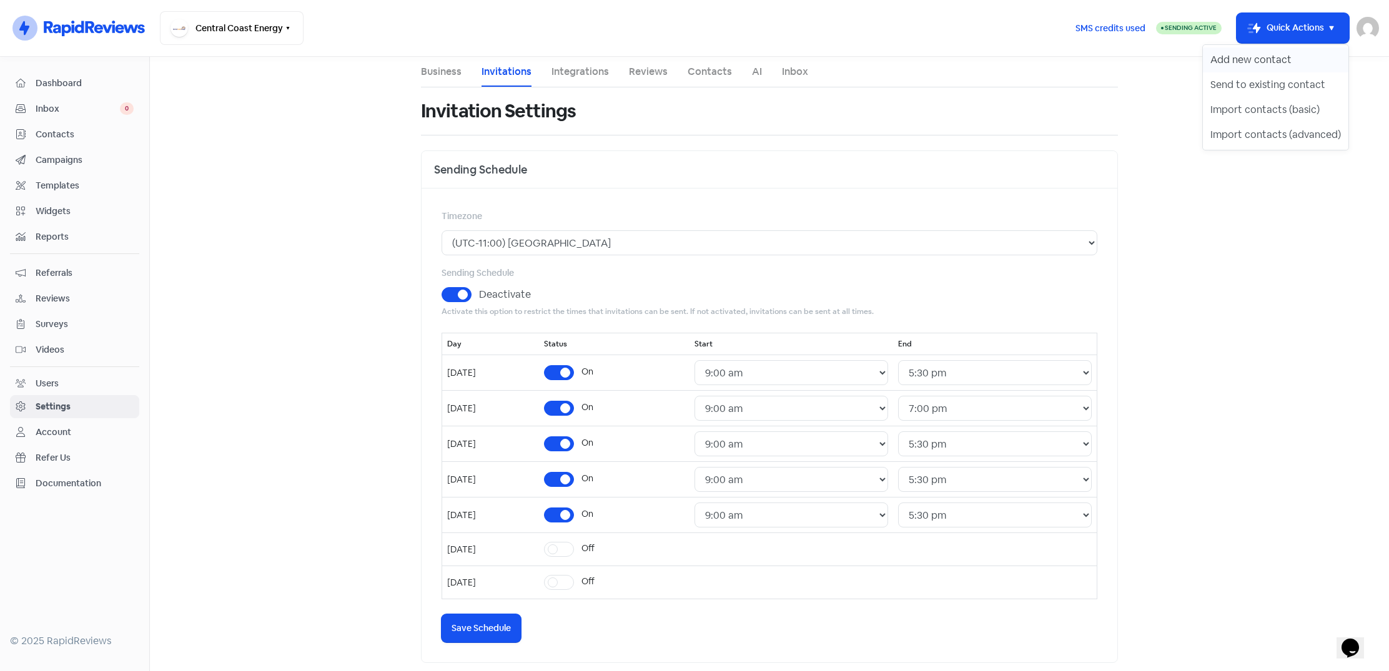
click at [1254, 54] on button "Add new contact" at bounding box center [1276, 59] width 146 height 25
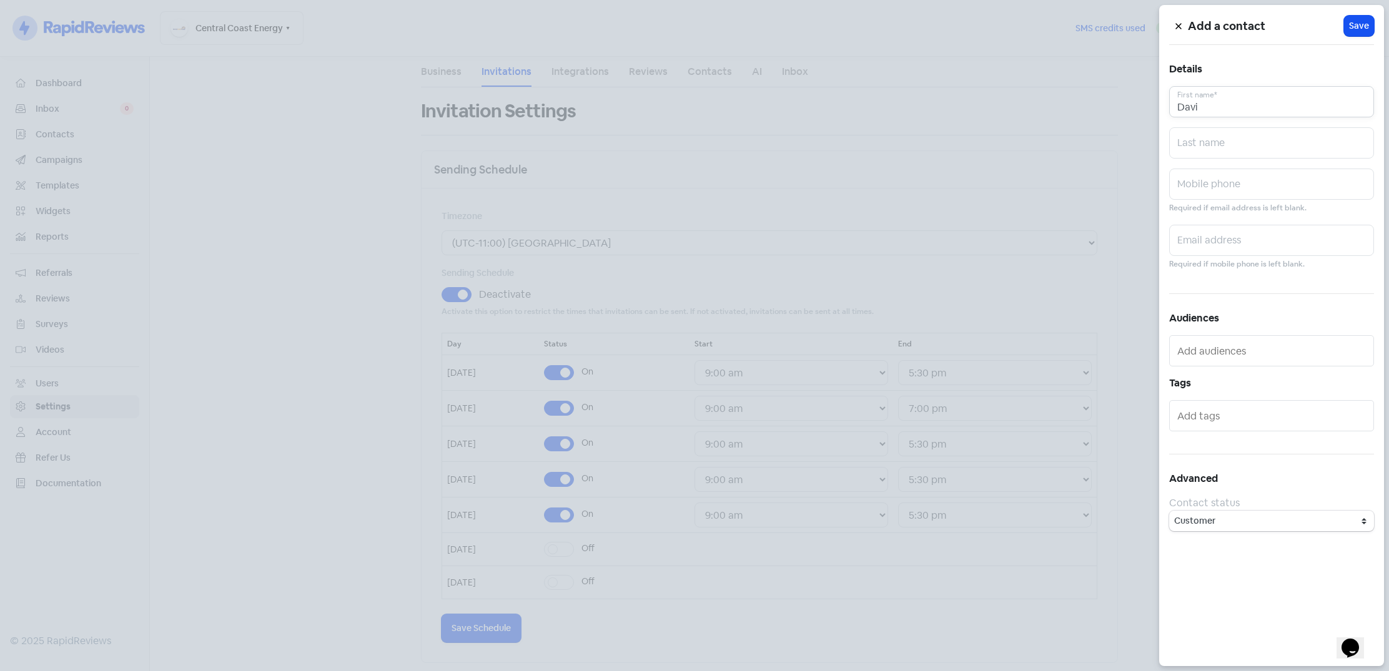
type input "[PERSON_NAME]"
click at [1271, 112] on input "[PERSON_NAME] Australia" at bounding box center [1271, 101] width 205 height 31
type input "[PERSON_NAME]"
type input "[EMAIL_ADDRESS][DOMAIN_NAME]"
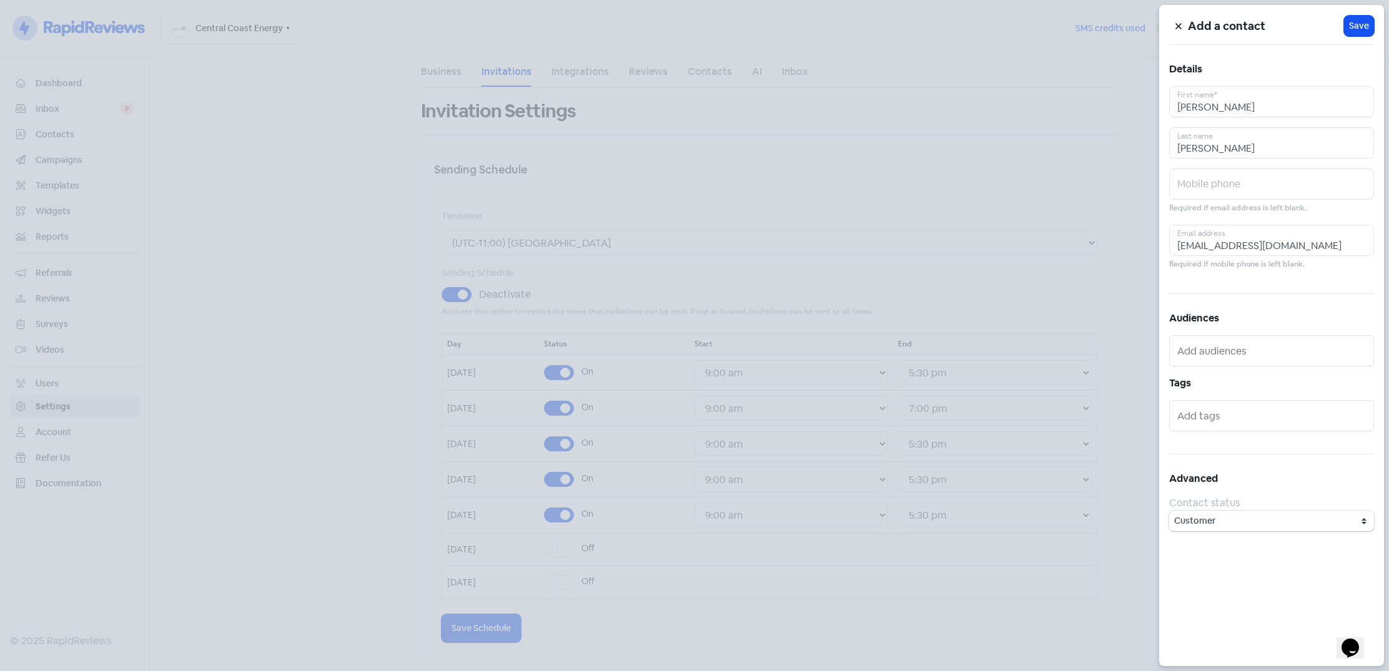
click at [1232, 282] on div "Add a contact Icon For Loading Save Details [PERSON_NAME] First name* [PERSON_N…" at bounding box center [1271, 335] width 225 height 661
click at [1094, 355] on div at bounding box center [694, 335] width 1389 height 671
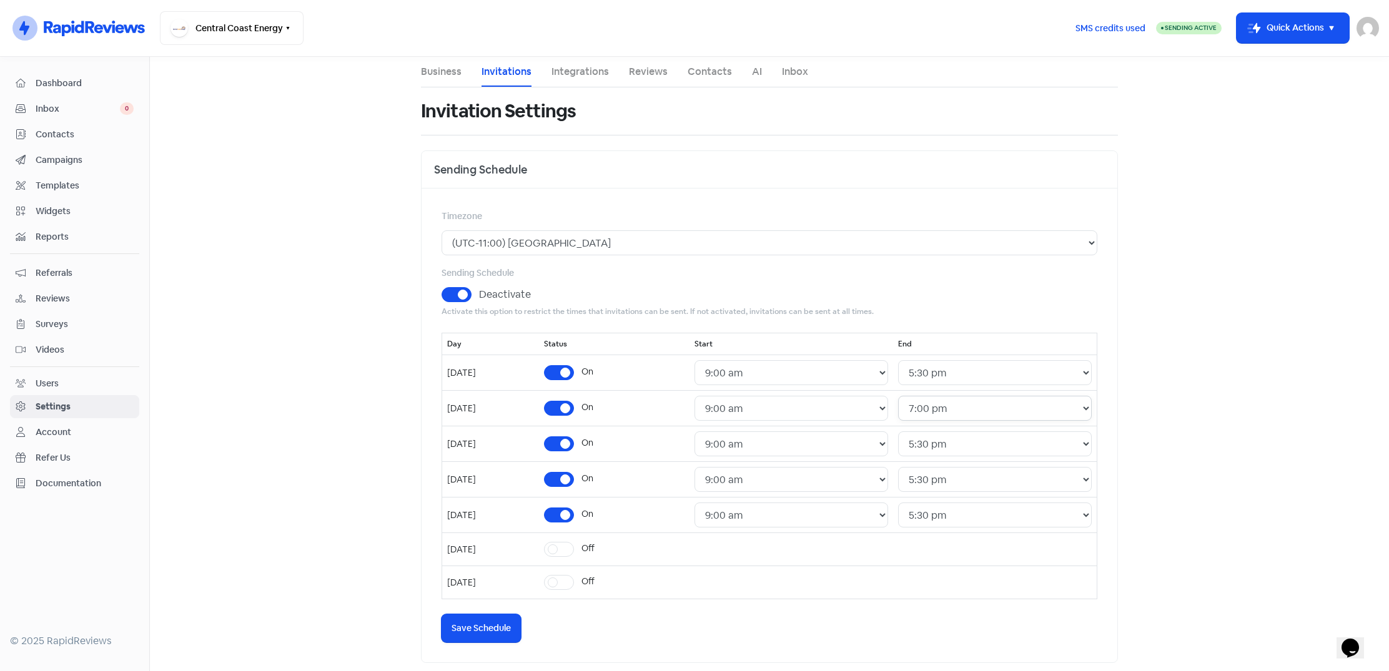
select select "19:30:00"
click at [1336, 25] on icon "button" at bounding box center [1331, 28] width 15 height 15
click at [1275, 59] on button "Add new contact" at bounding box center [1276, 59] width 146 height 25
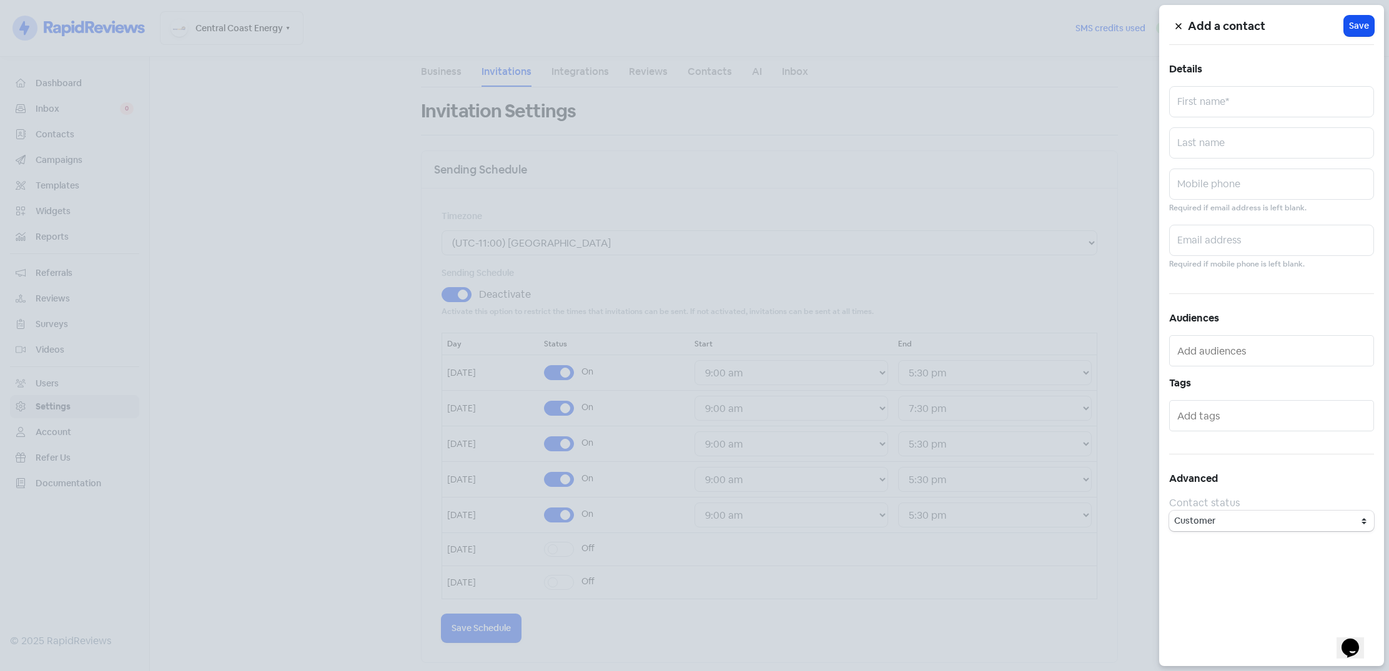
click at [1201, 123] on div "Add a contact Icon For Loading Save Details First name* Last name Mobile phone …" at bounding box center [1271, 335] width 225 height 661
type input "[PERSON_NAME]"
type input "[EMAIL_ADDRESS][DOMAIN_NAME]"
click at [1292, 276] on div "Add a contact Icon For Loading Save Details [PERSON_NAME] First name* [PERSON_N…" at bounding box center [1271, 335] width 225 height 661
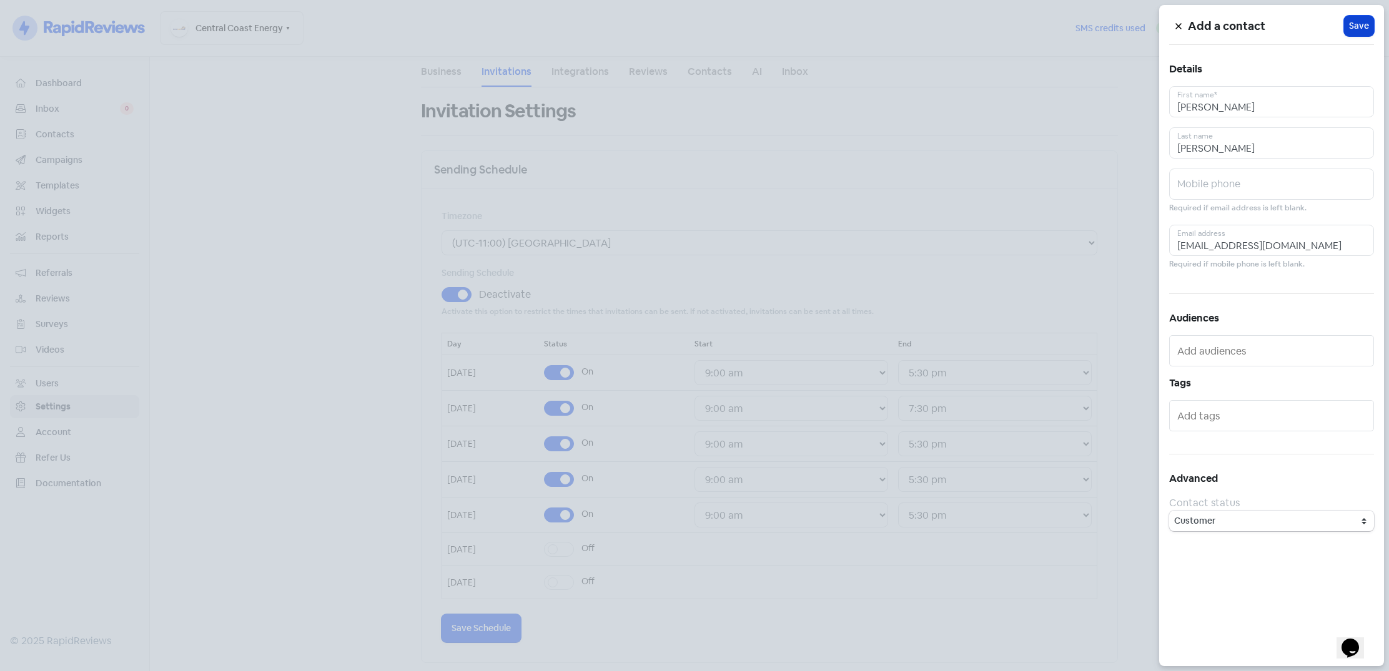
click at [1369, 23] on button "Icon For Loading Save" at bounding box center [1359, 26] width 30 height 21
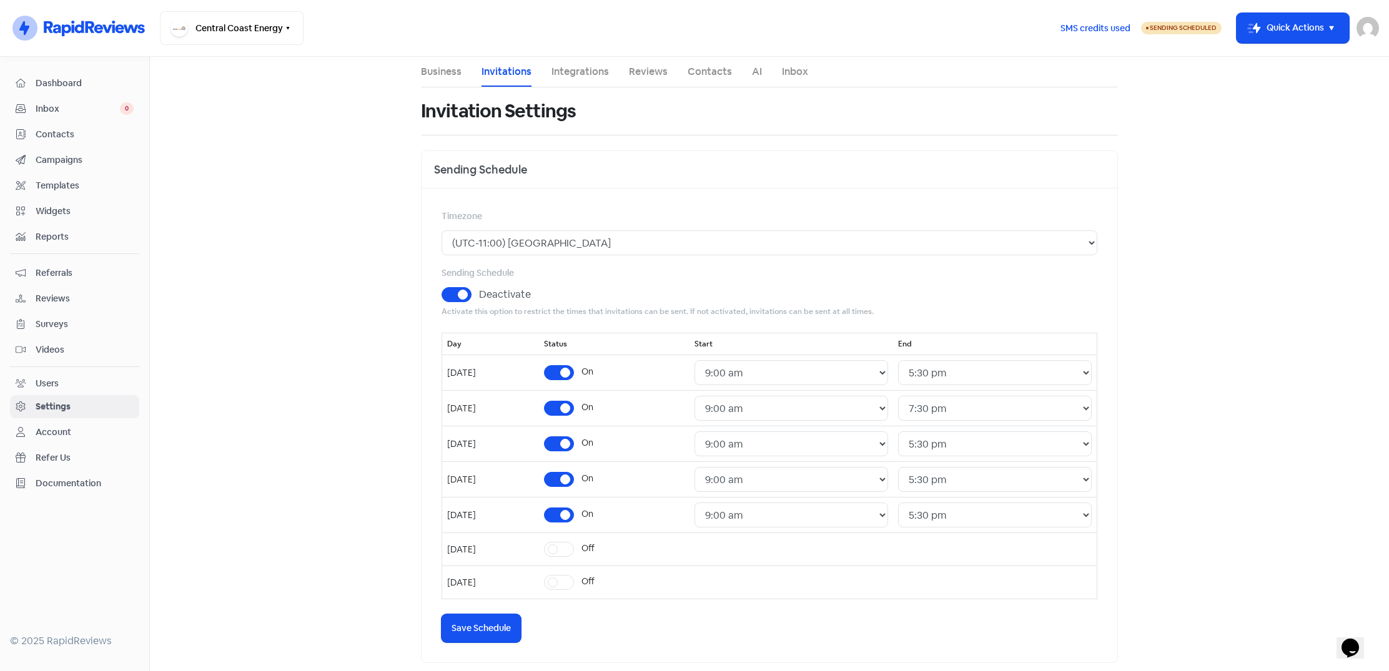
click at [1319, 12] on div "SMS credits used Sending Scheduled Icon For Thunder-move Quick Actions [PERSON_…" at bounding box center [1214, 28] width 329 height 34
click at [1322, 24] on button "Icon For Thunder-move Quick Actions" at bounding box center [1293, 28] width 112 height 30
click at [1266, 53] on button "Add new contact" at bounding box center [1276, 59] width 146 height 25
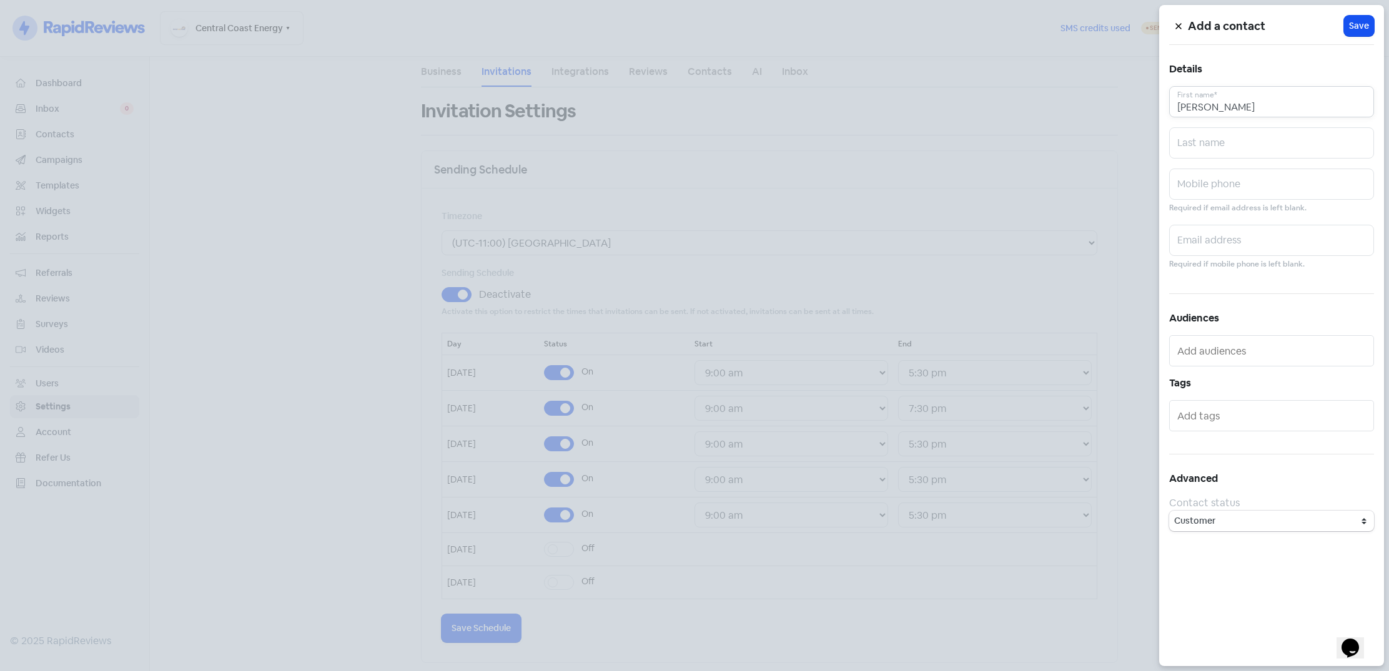
type input "[PERSON_NAME]"
type input "West"
type input "[EMAIL_ADDRESS][DOMAIN_NAME]"
click at [1363, 24] on span "Save" at bounding box center [1359, 25] width 20 height 13
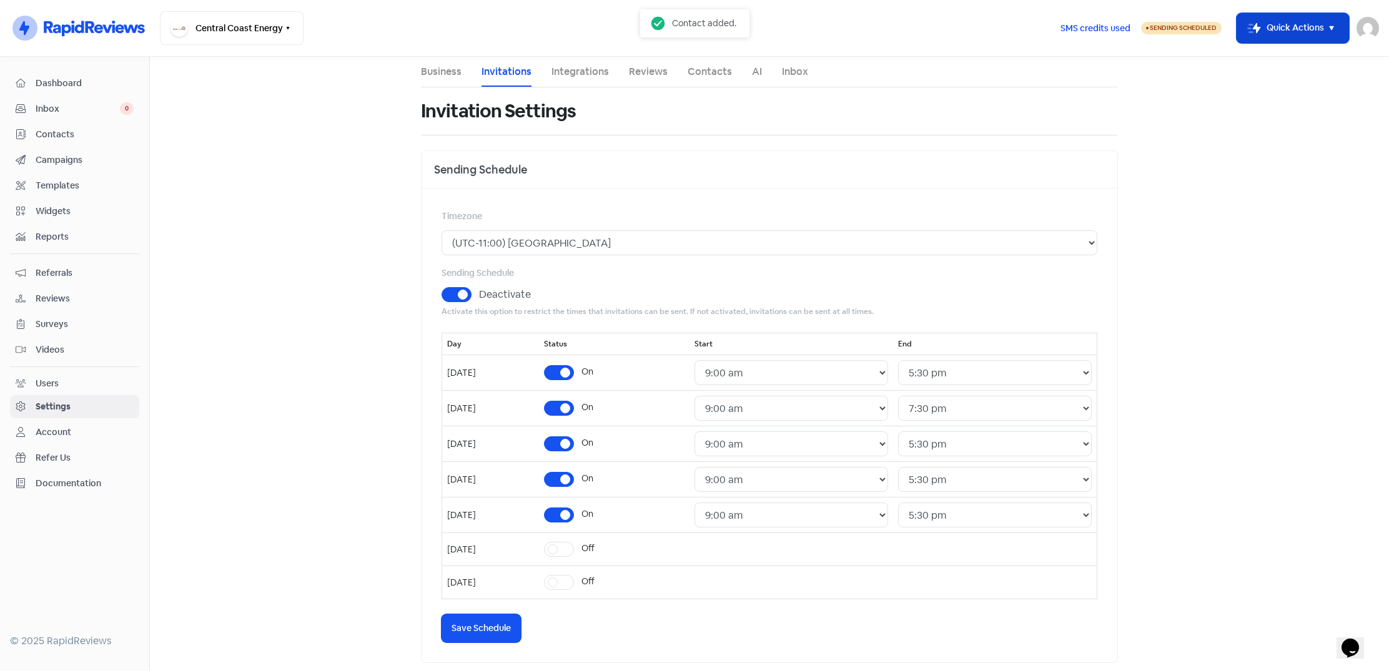
click at [1335, 26] on icon "button" at bounding box center [1331, 28] width 15 height 15
click at [1278, 84] on button "Send to existing contact" at bounding box center [1276, 84] width 146 height 25
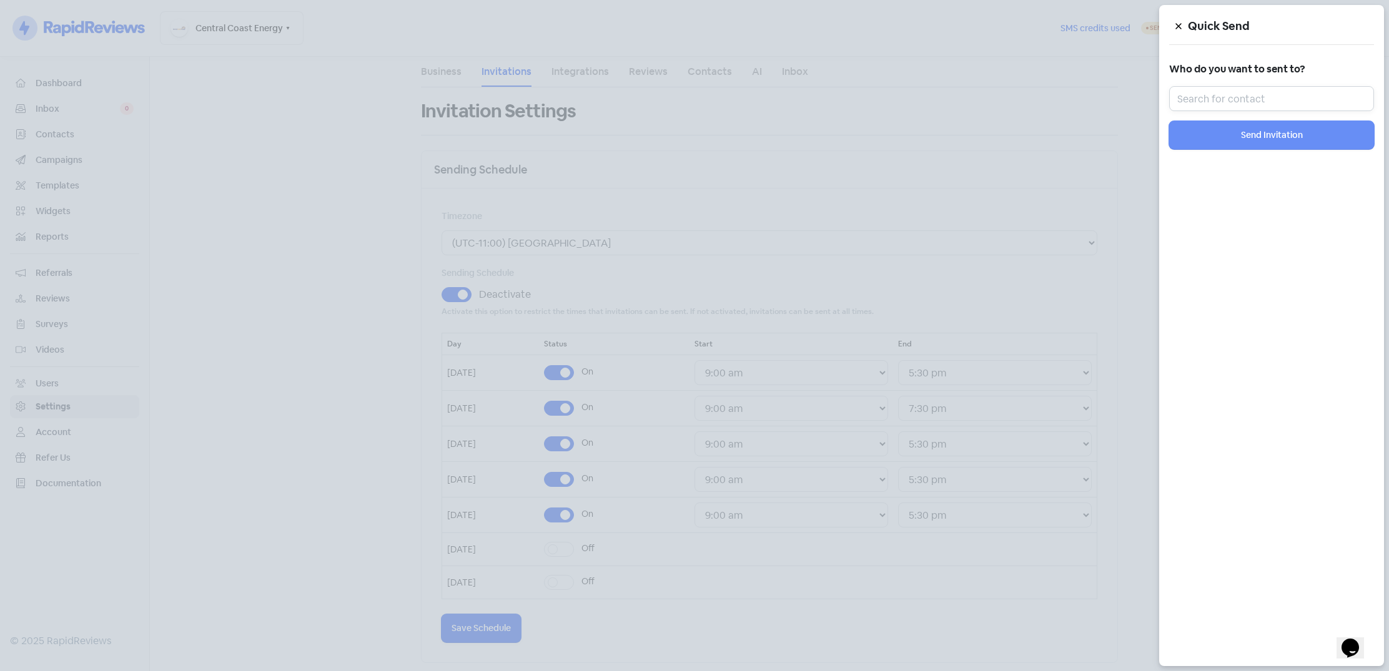
click at [1247, 94] on input "text" at bounding box center [1271, 98] width 205 height 25
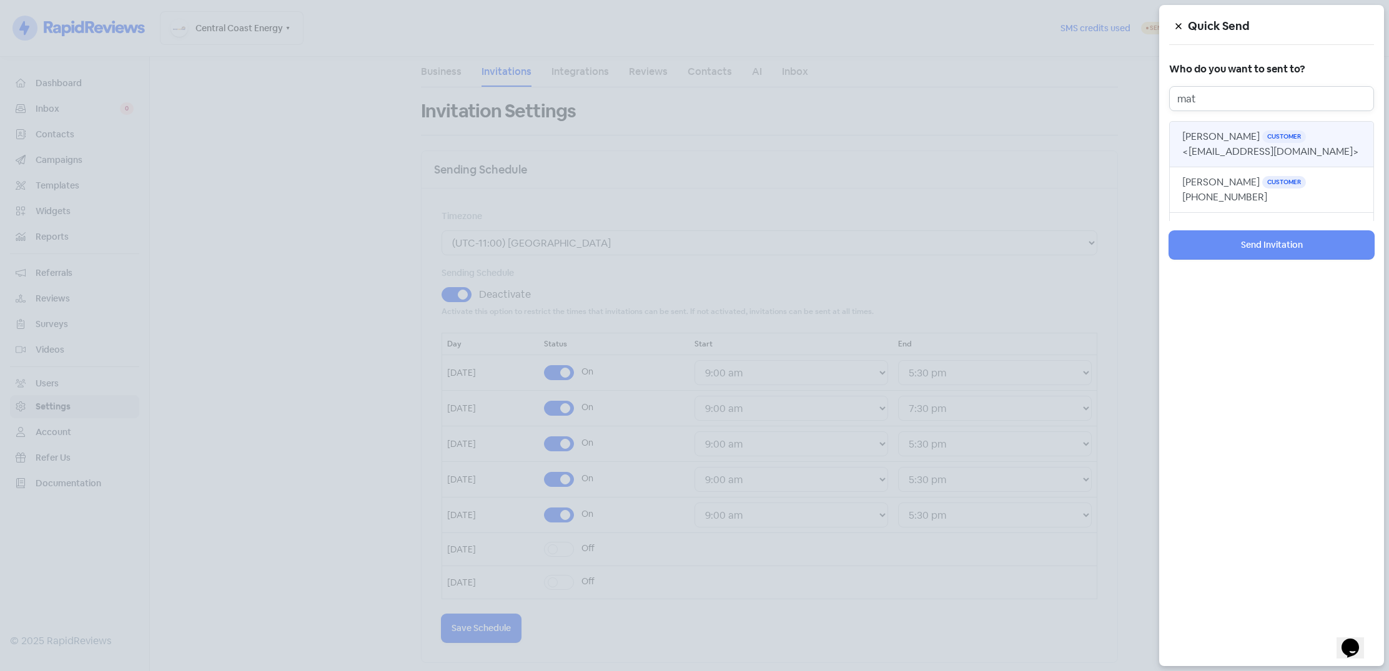
type input "mat"
click at [1262, 142] on span "Customer" at bounding box center [1284, 137] width 44 height 12
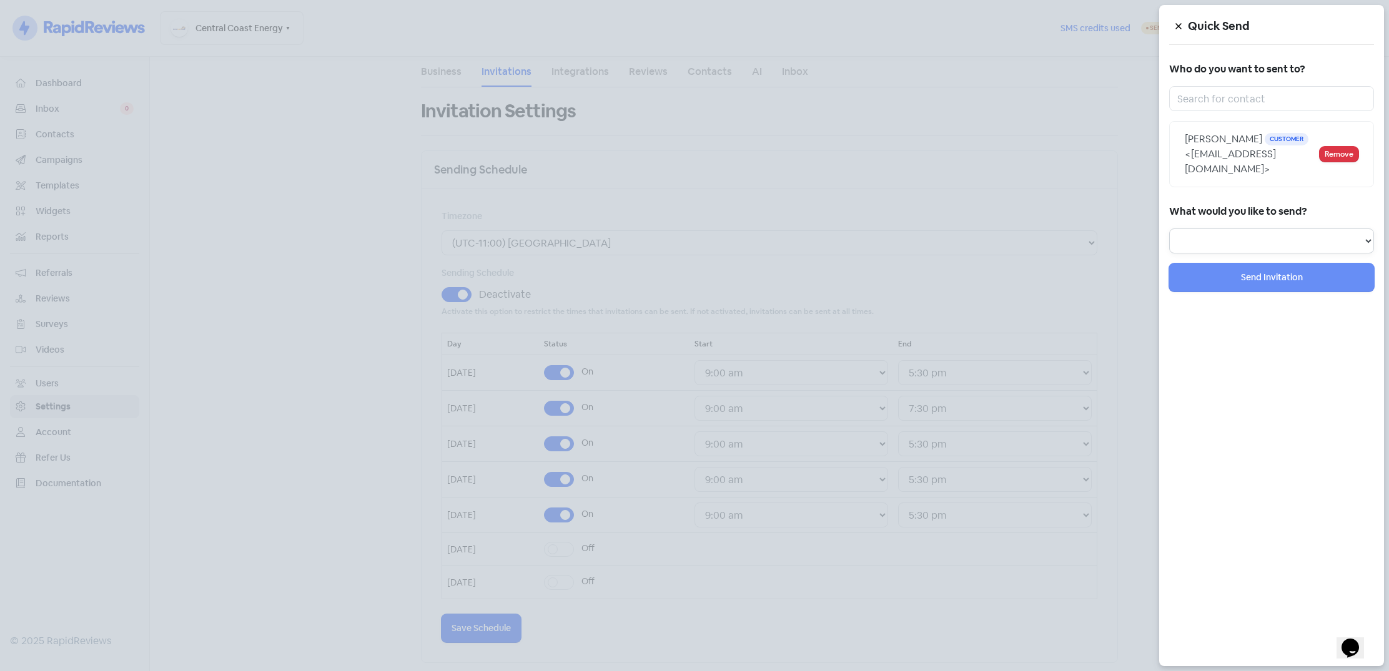
select select "review"
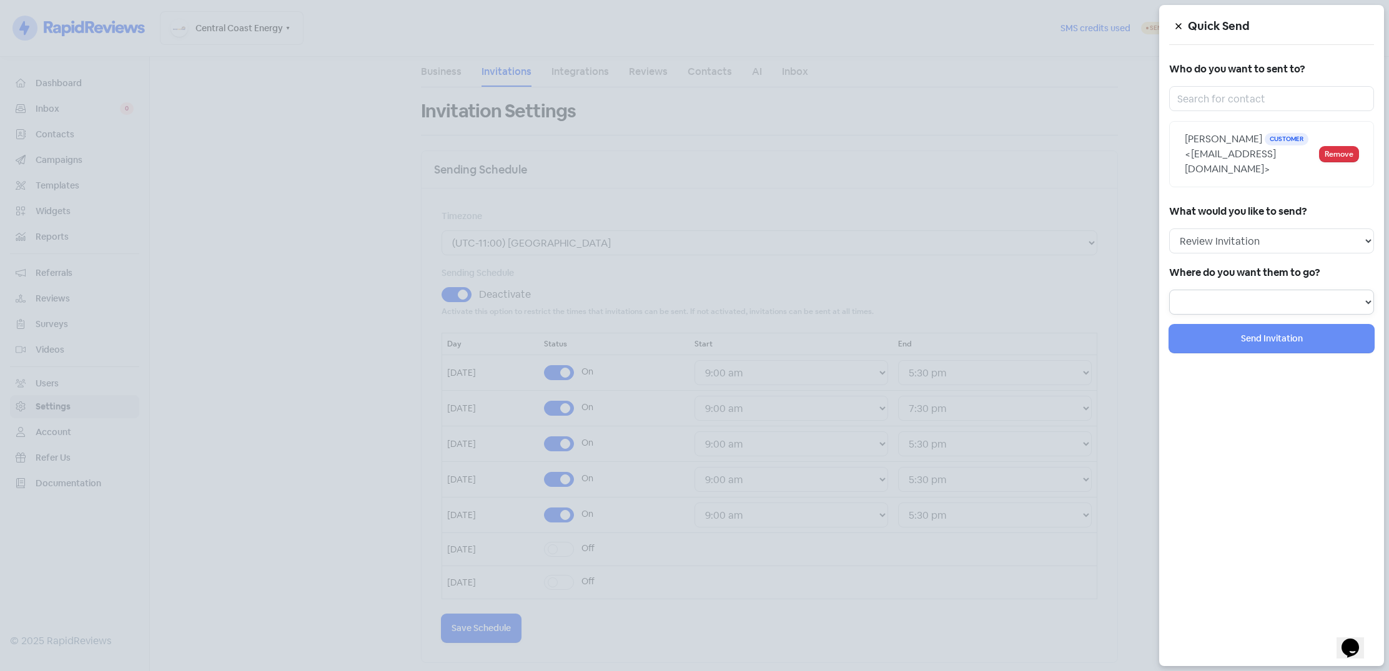
select select "238"
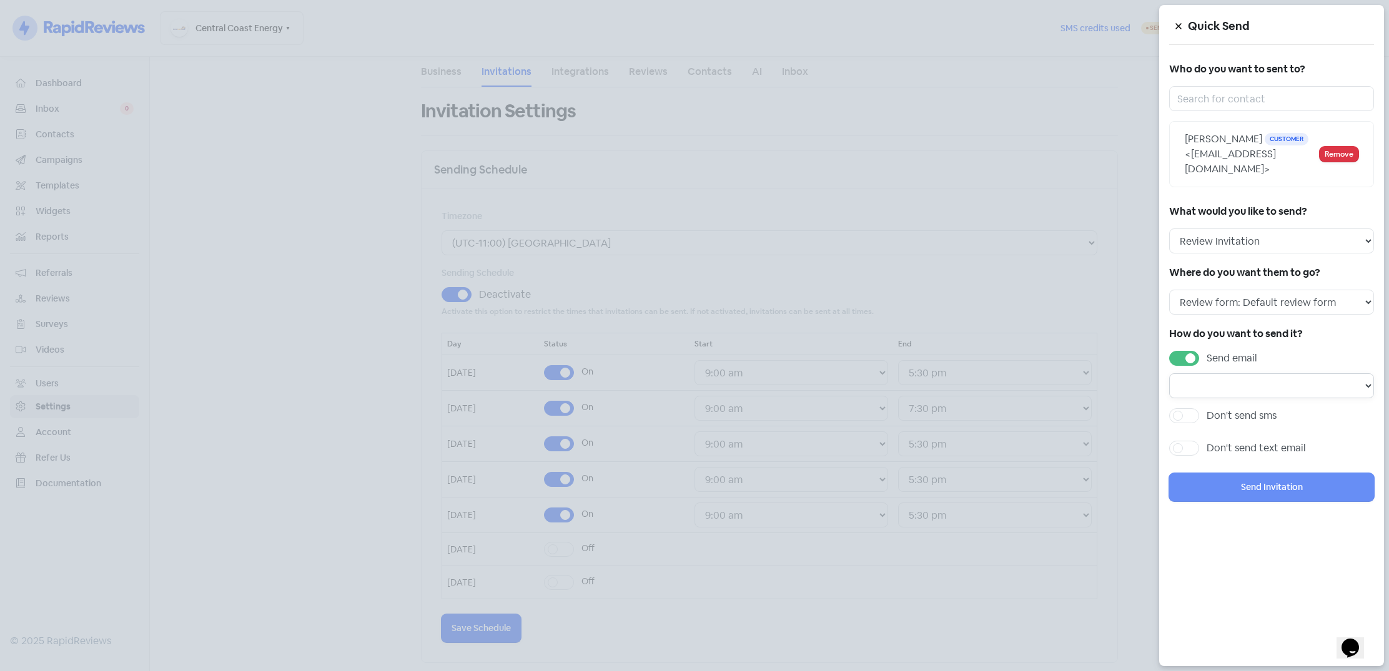
select select "680"
click at [1269, 477] on button "Send Invitation" at bounding box center [1271, 487] width 205 height 28
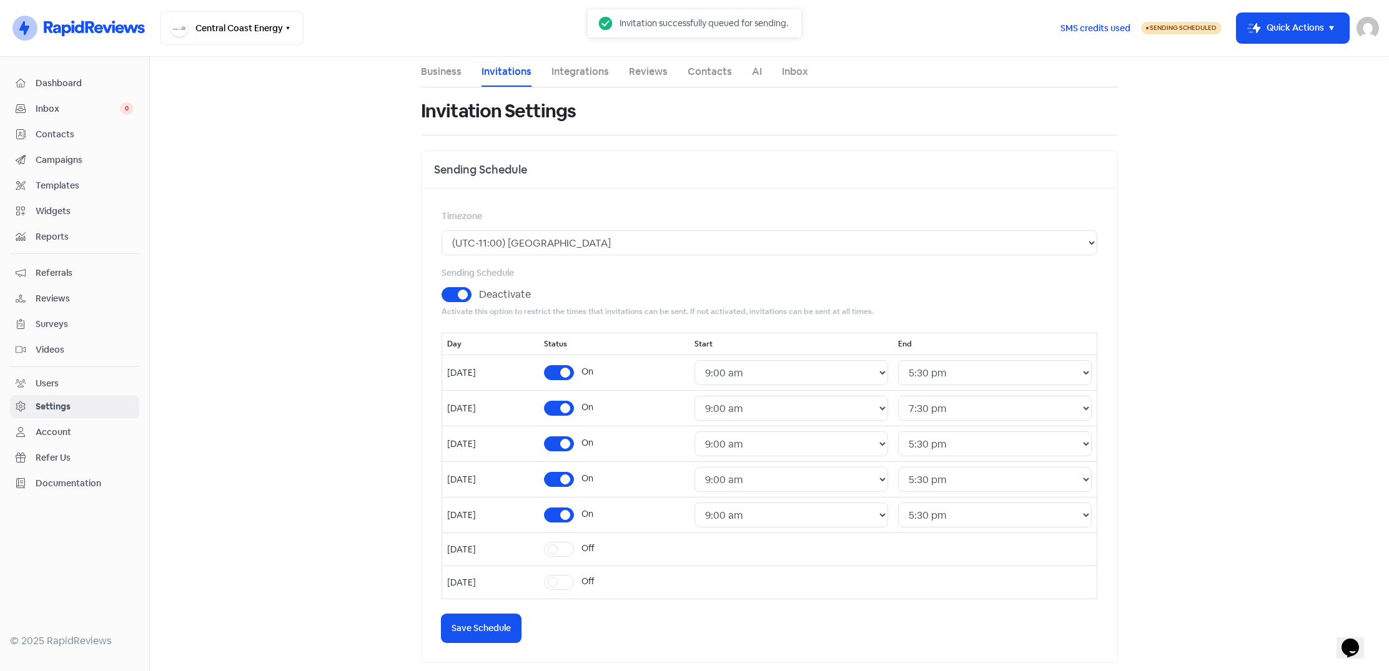
click at [1172, 27] on span "Sending Scheduled" at bounding box center [1183, 28] width 67 height 8
click at [1153, 27] on span "Sending Scheduled" at bounding box center [1183, 28] width 67 height 8
click at [448, 72] on link "Business" at bounding box center [441, 71] width 41 height 15
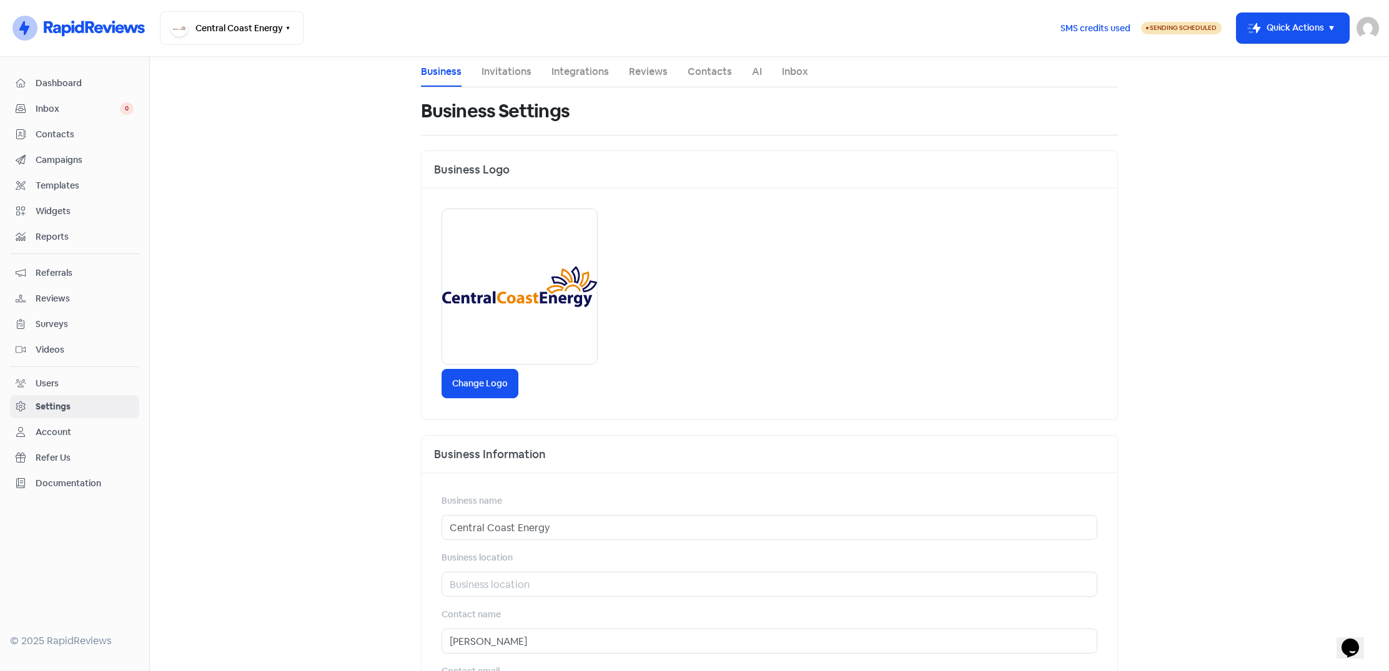
click at [656, 74] on link "Reviews" at bounding box center [648, 71] width 39 height 15
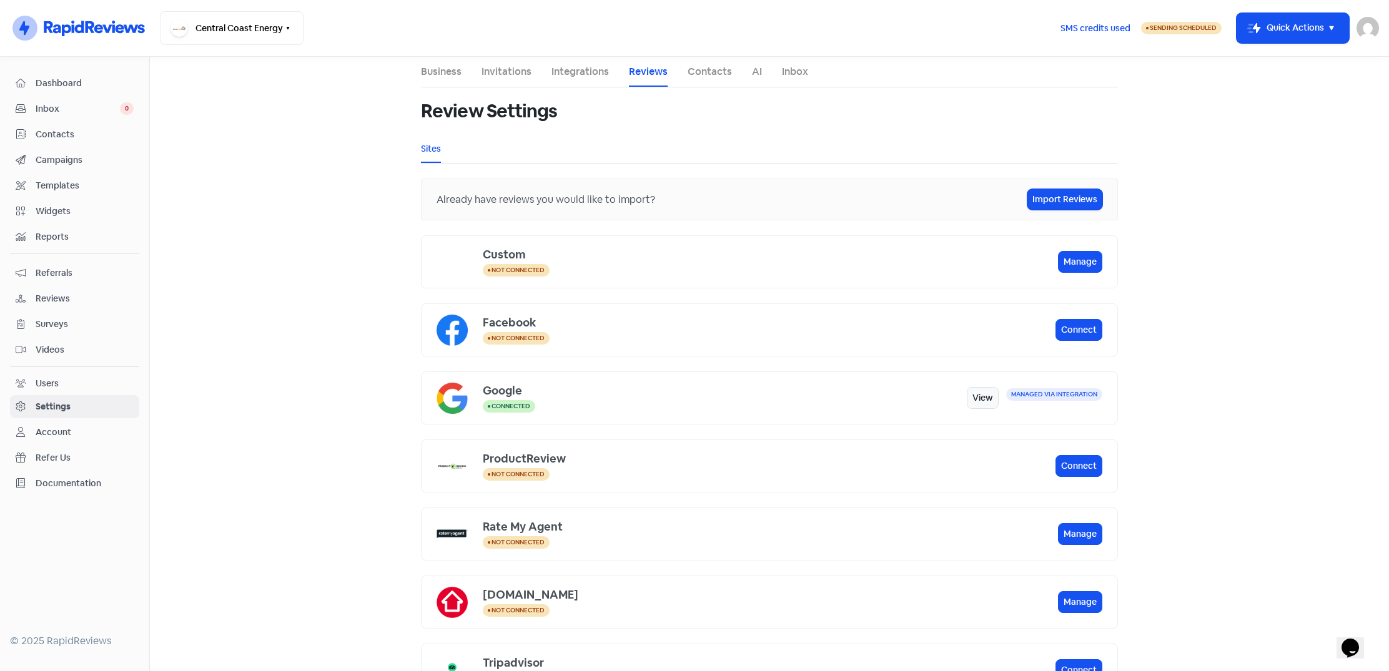
click at [437, 74] on link "Business" at bounding box center [441, 71] width 41 height 15
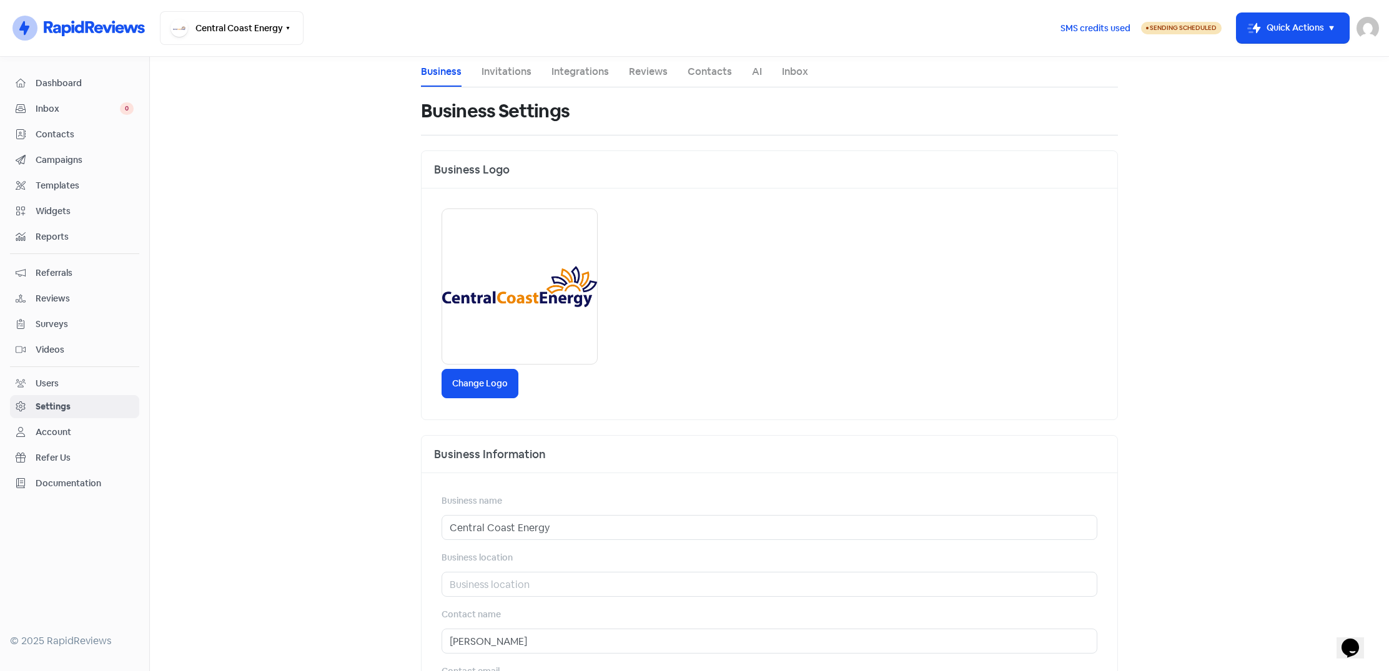
click at [510, 64] on link "Invitations" at bounding box center [507, 71] width 50 height 15
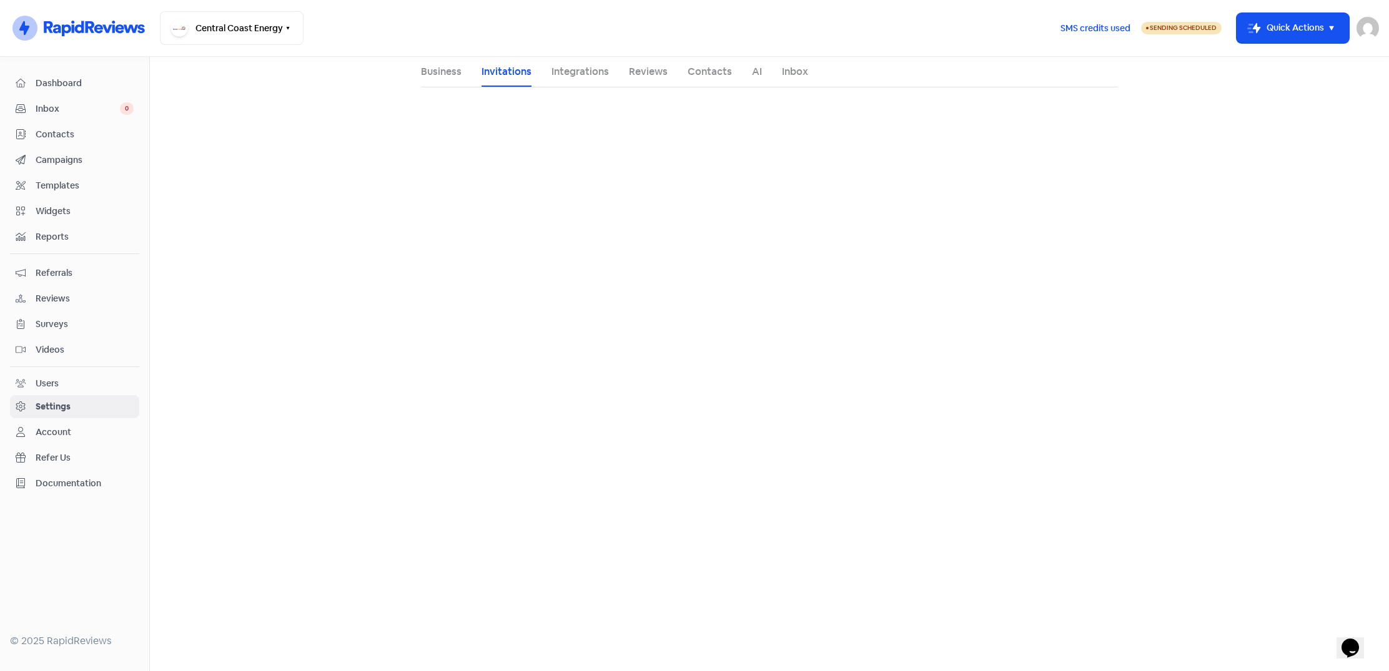
select select "AU"
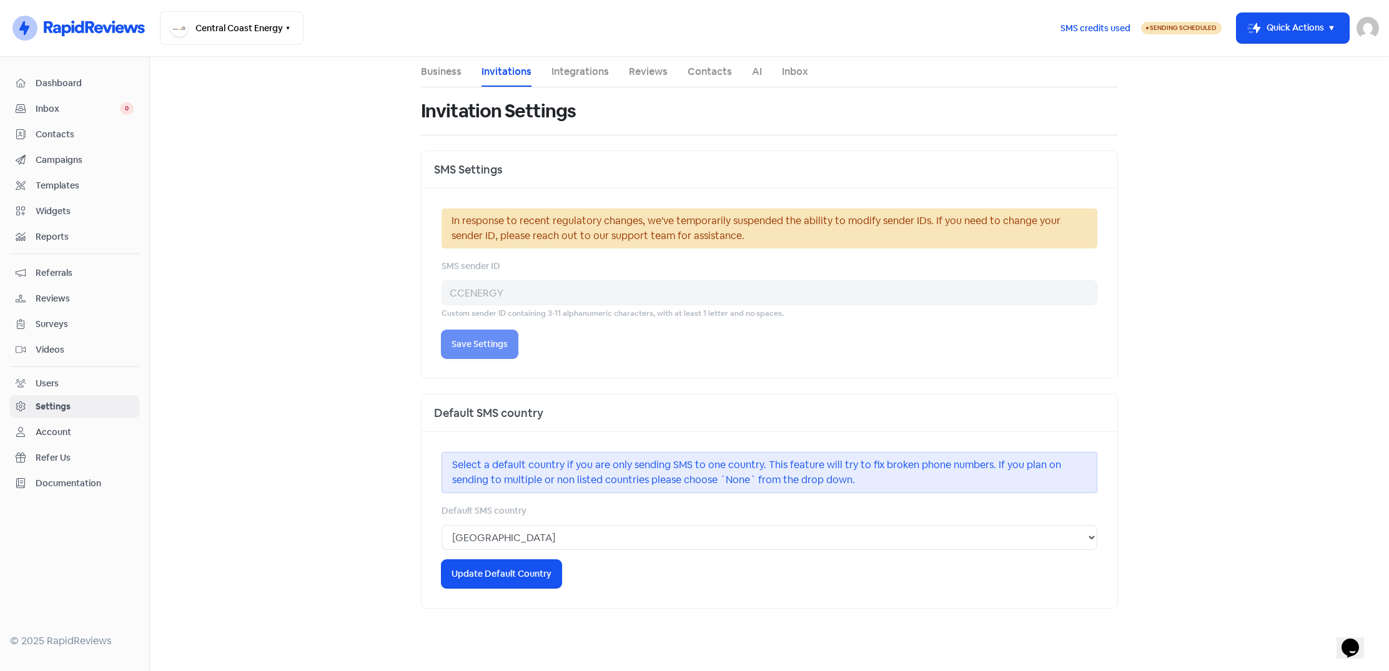
select select "[GEOGRAPHIC_DATA]/[GEOGRAPHIC_DATA]"
select select "09:00:00"
select select "17:30:00"
select select "09:00:00"
select select "19:00:00"
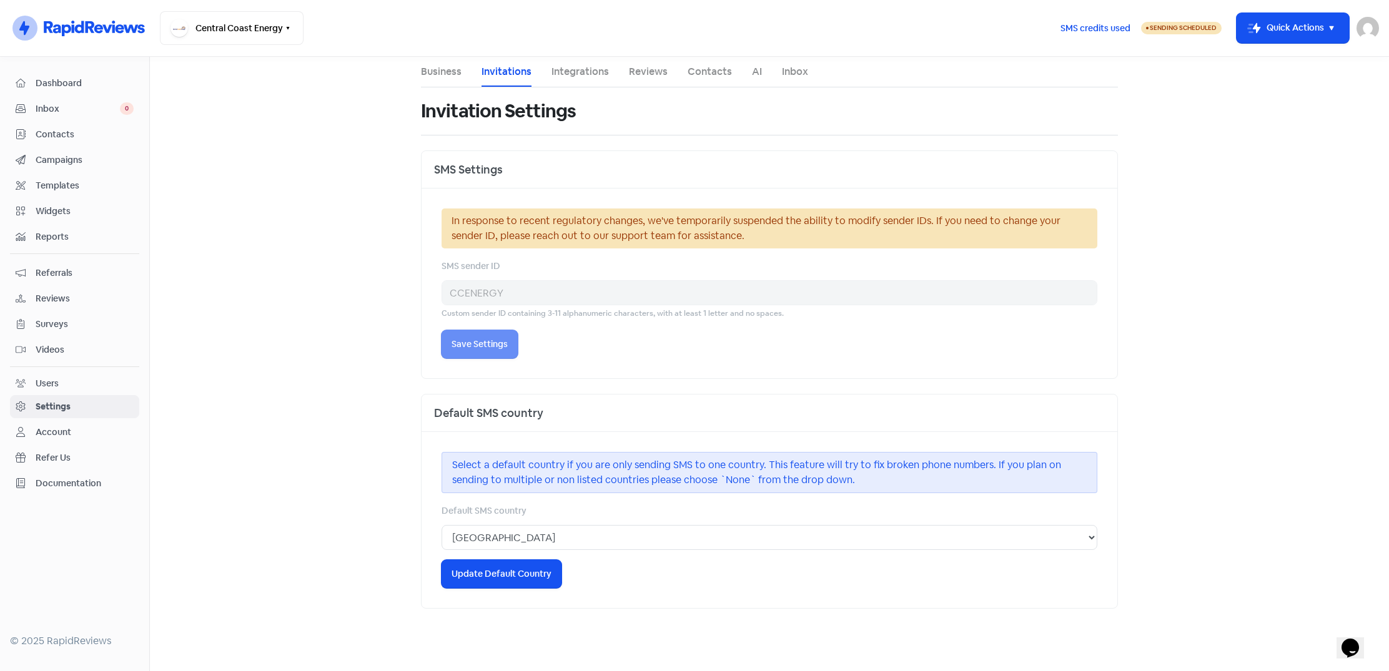
select select "09:00:00"
select select "17:30:00"
select select "09:00:00"
select select "17:30:00"
select select "09:00:00"
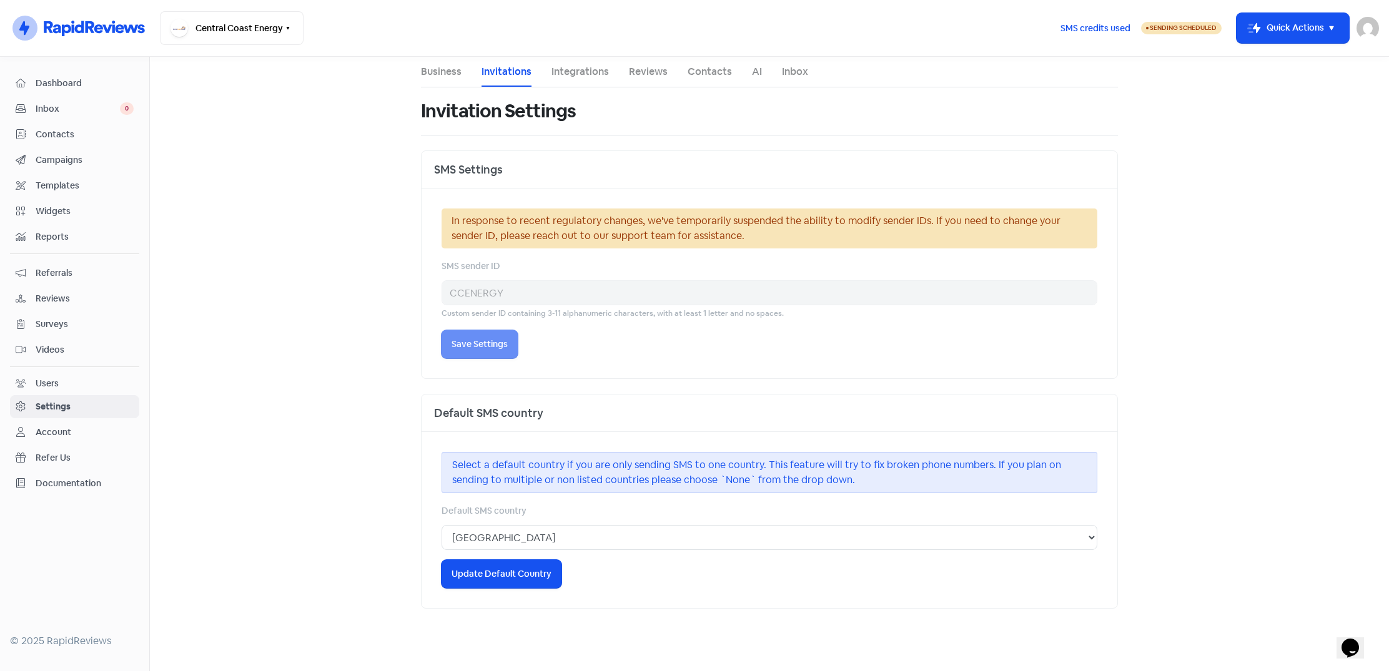
select select "17:30:00"
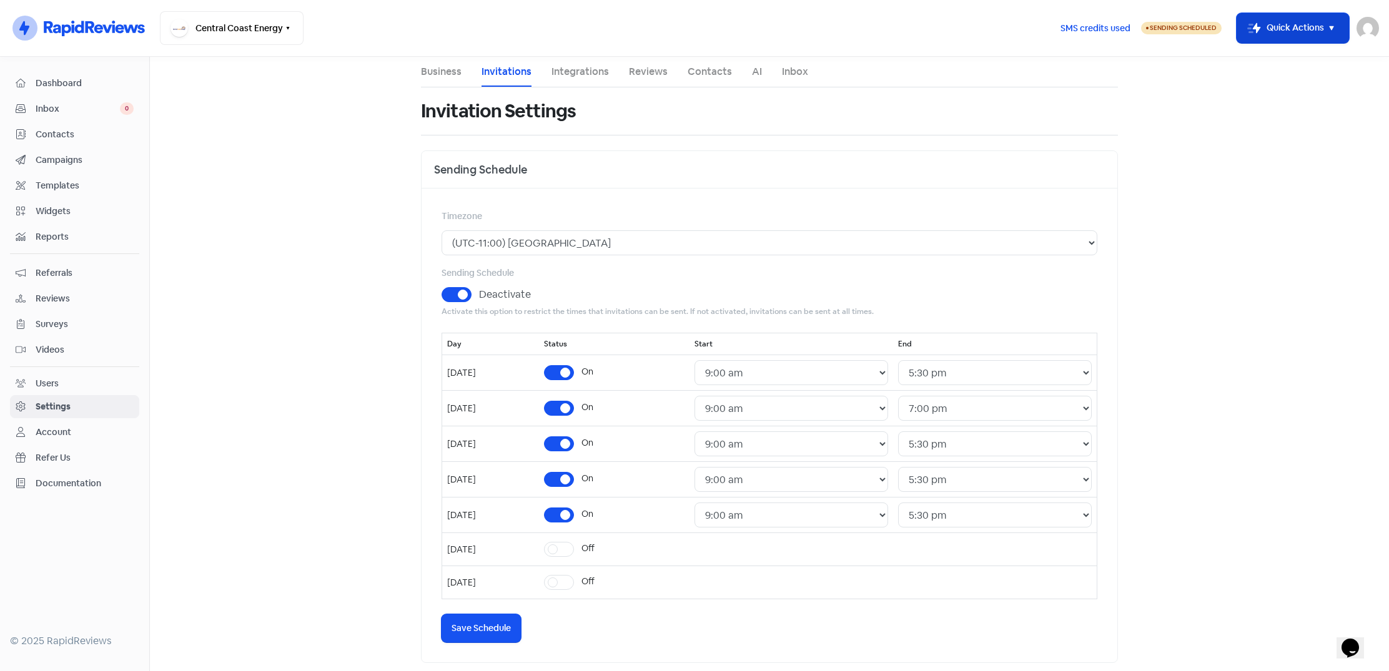
click at [1310, 24] on button "Icon For Thunder-move Quick Actions" at bounding box center [1293, 28] width 112 height 30
click at [1280, 82] on button "Send to existing contact" at bounding box center [1276, 84] width 146 height 25
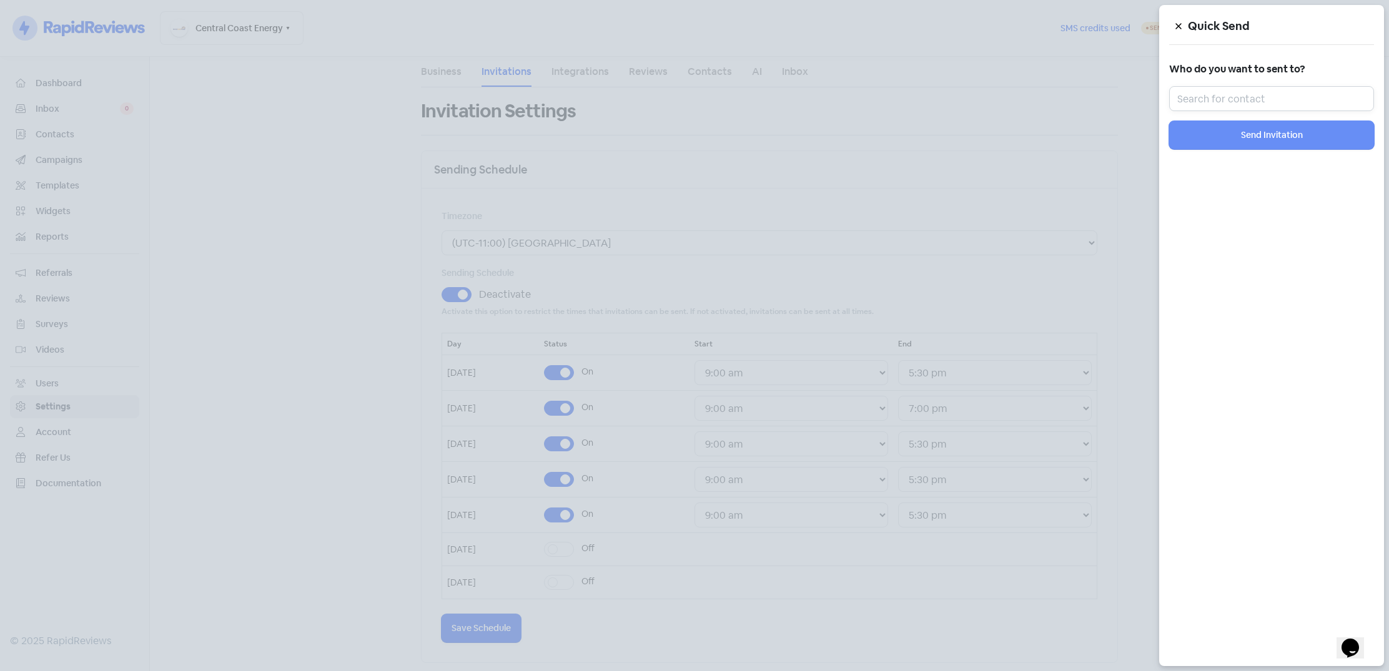
click at [1248, 104] on input "text" at bounding box center [1271, 98] width 205 height 25
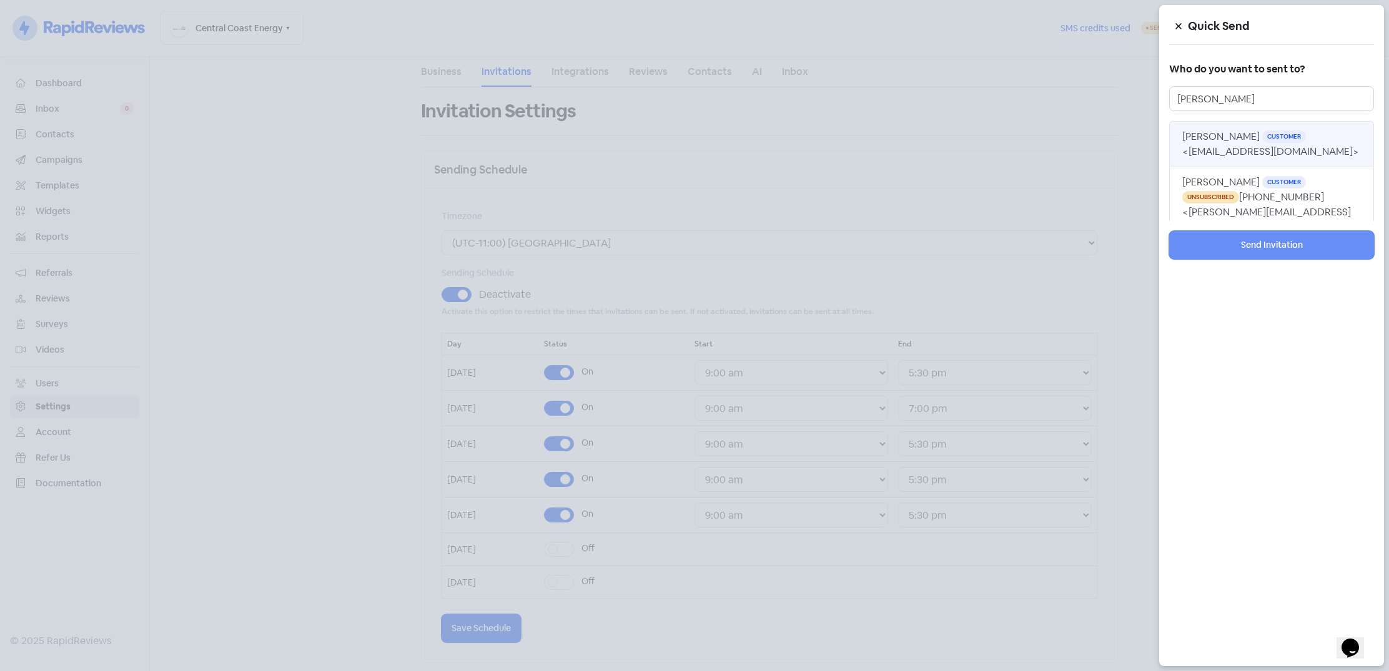
type input "[PERSON_NAME]"
click at [1314, 144] on button "[PERSON_NAME] Customer <[EMAIL_ADDRESS][DOMAIN_NAME]>" at bounding box center [1271, 144] width 205 height 46
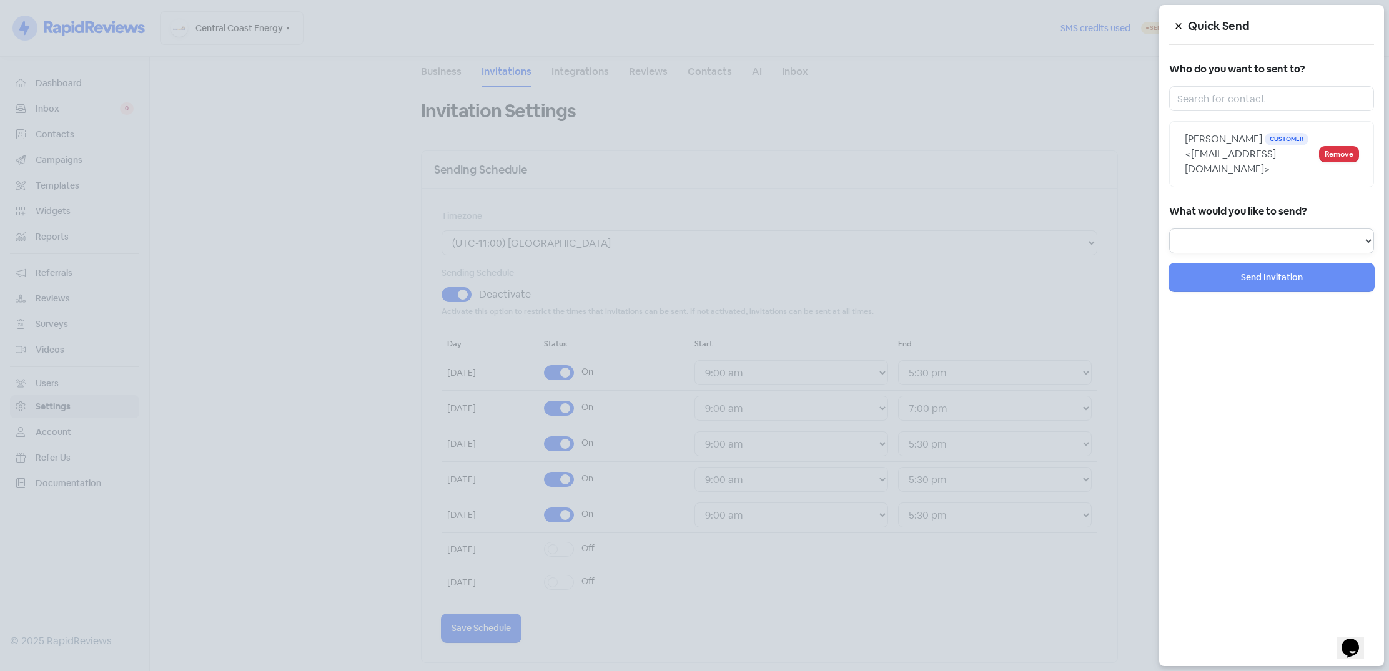
select select "review"
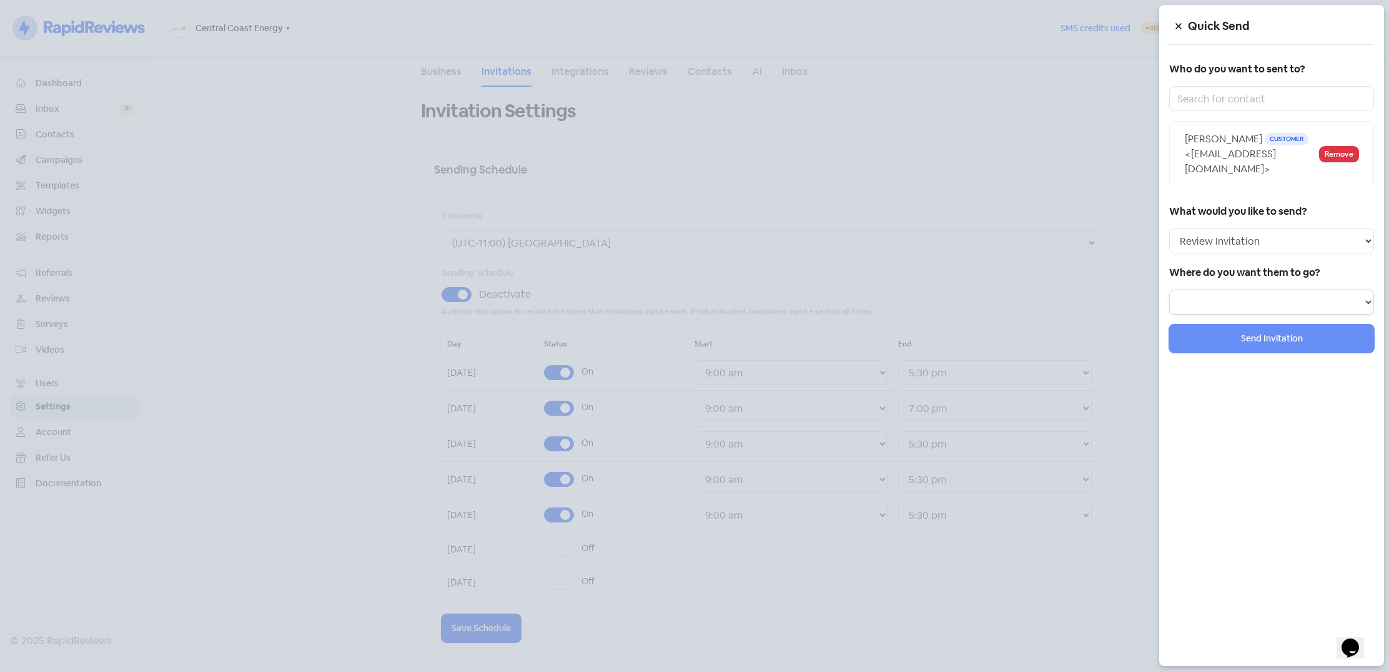
select select "238"
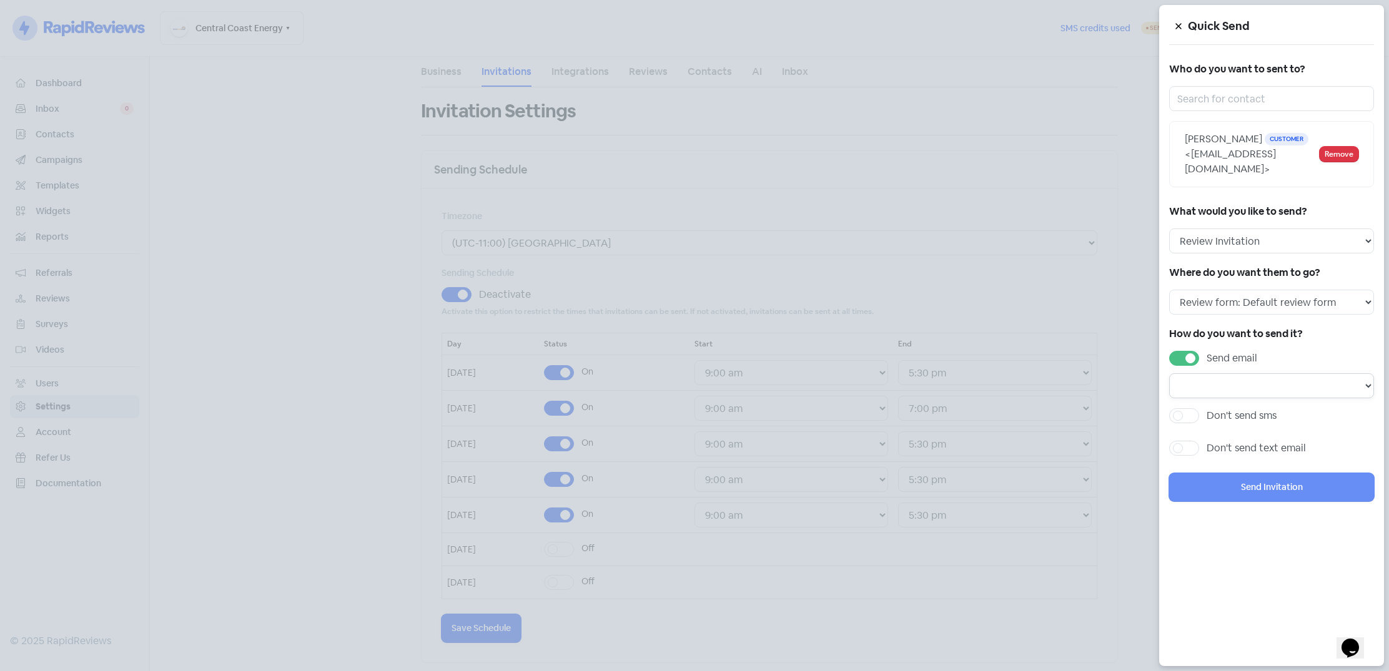
select select "680"
click at [1253, 475] on button "Send Invitation" at bounding box center [1271, 487] width 205 height 28
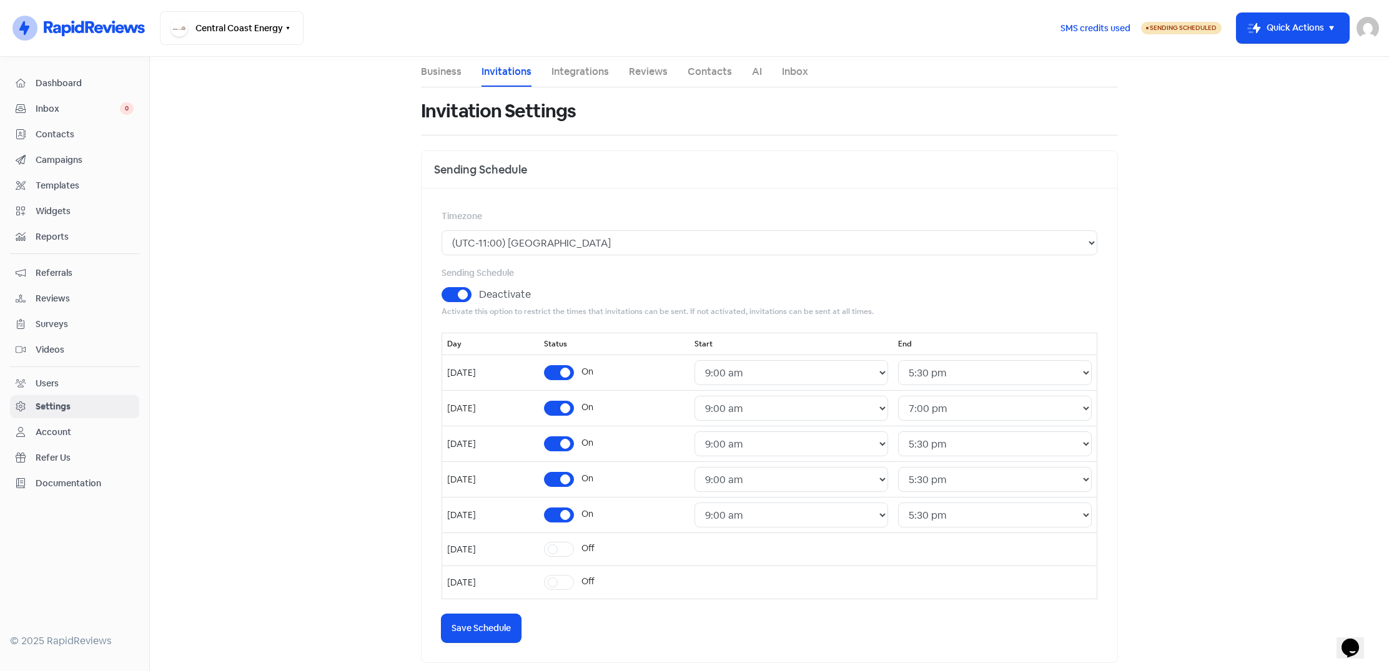
click at [84, 84] on span "Dashboard" at bounding box center [85, 83] width 98 height 13
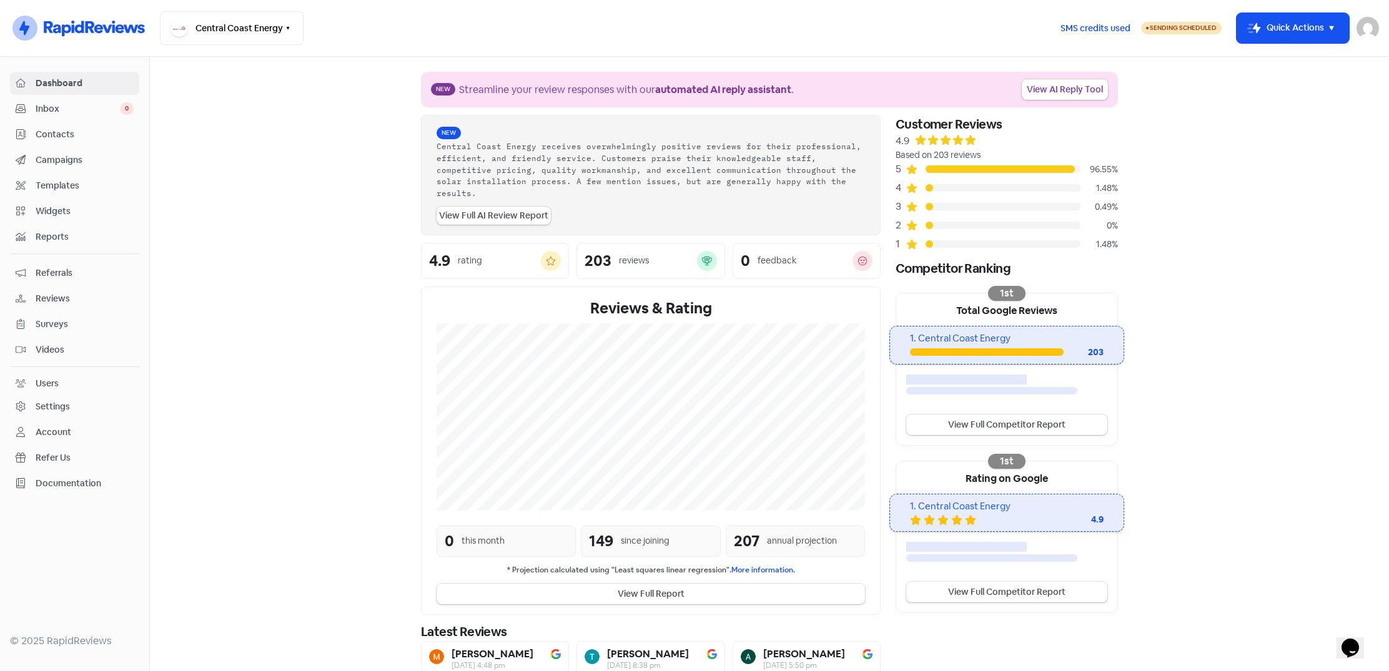
click at [928, 242] on div at bounding box center [929, 243] width 7 height 7
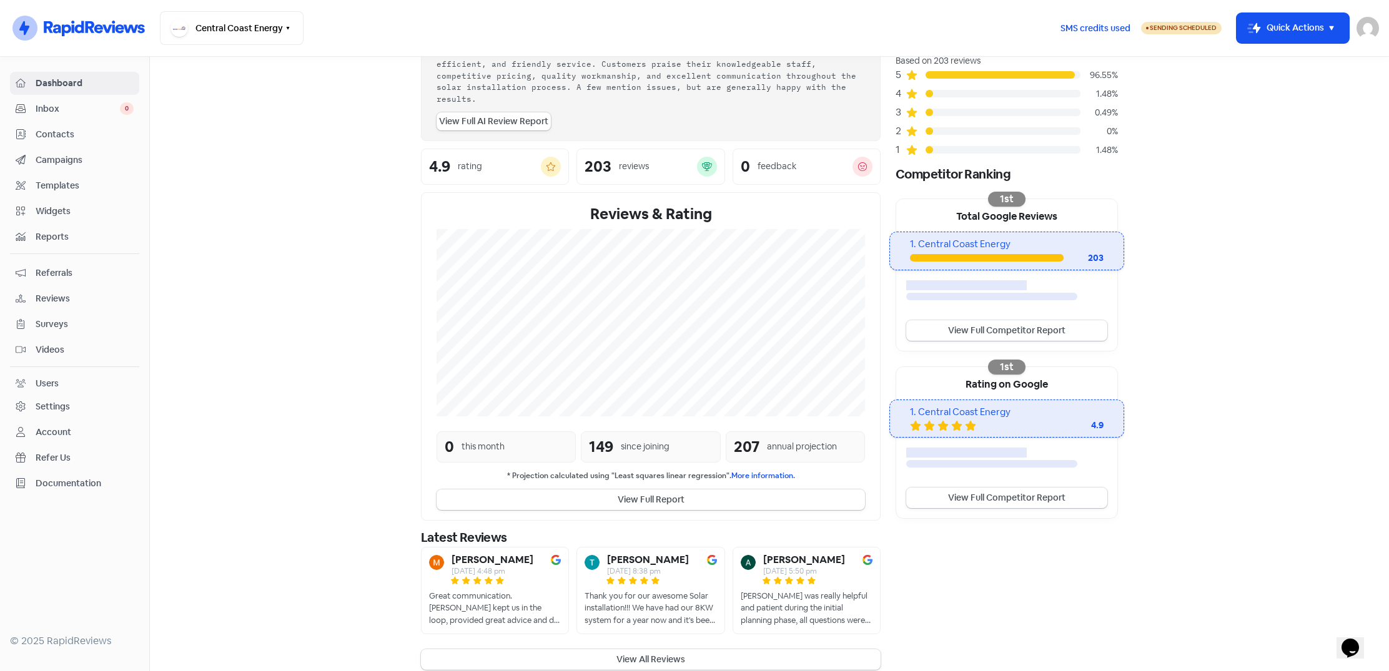
scroll to position [94, 0]
click at [1012, 500] on link "View Full Competitor Report" at bounding box center [1006, 498] width 201 height 21
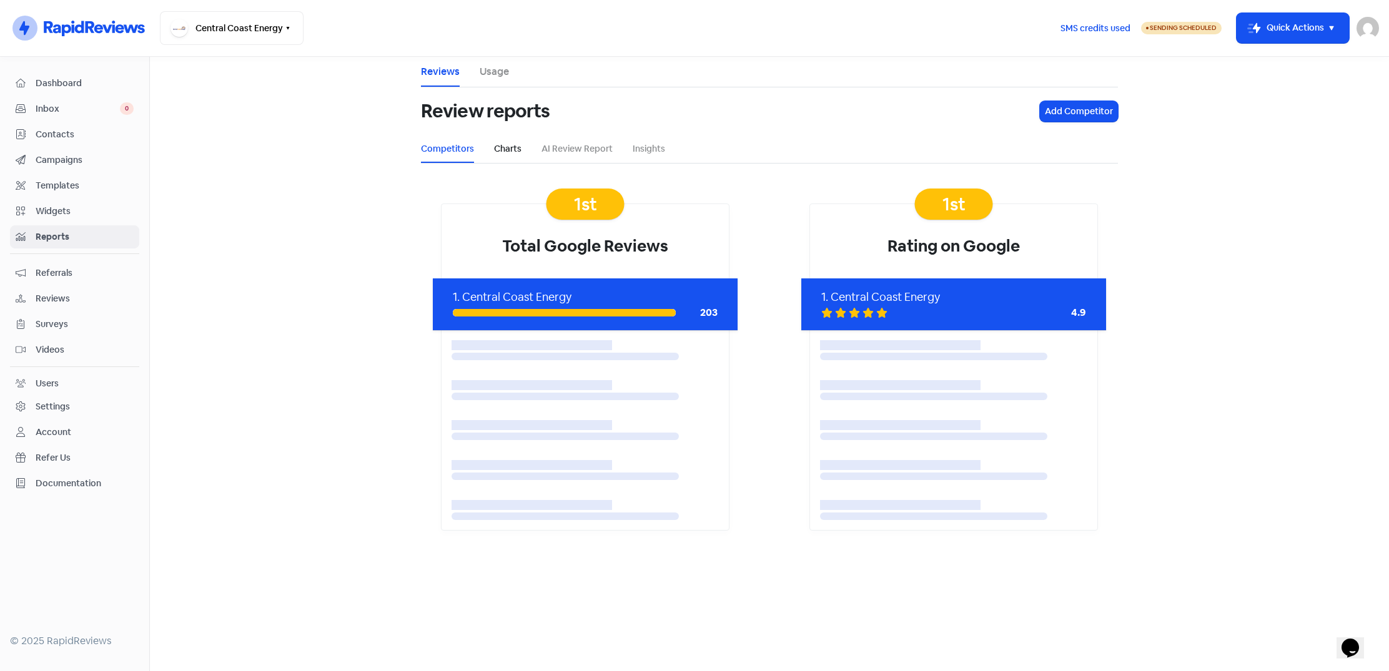
click at [500, 155] on link "Charts" at bounding box center [507, 148] width 27 height 13
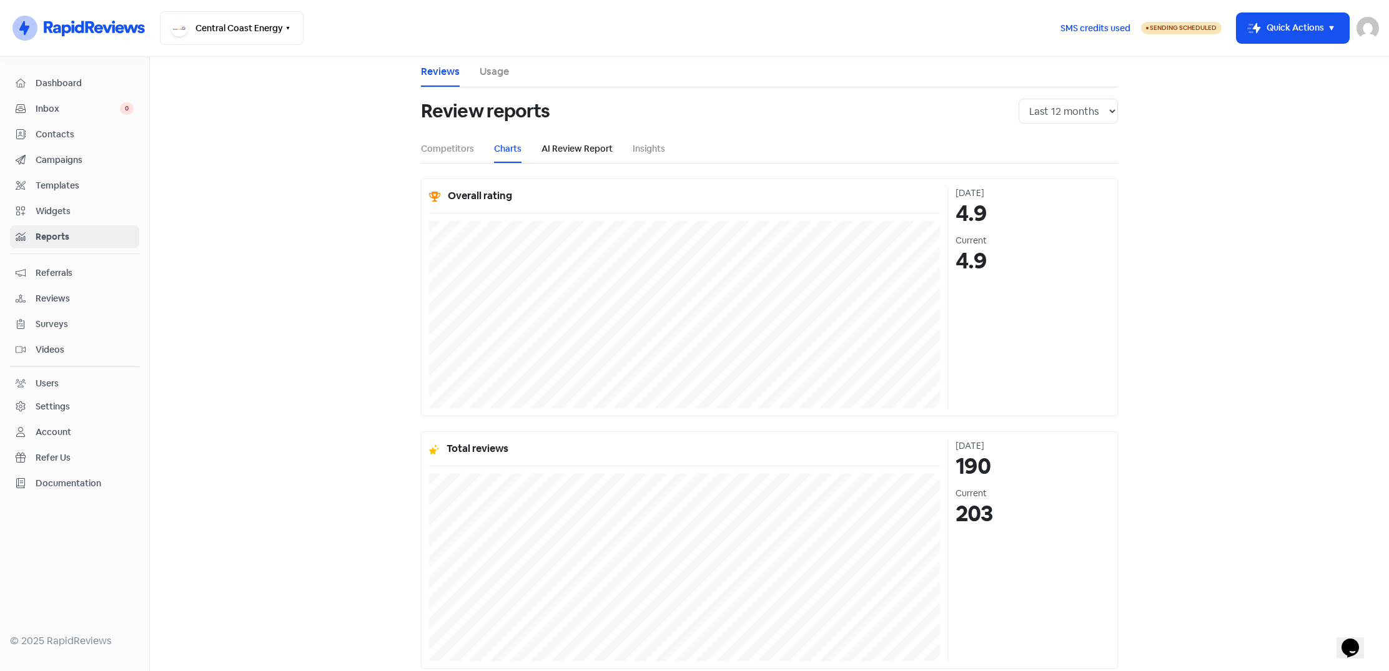
click at [574, 152] on link "AI Review Report" at bounding box center [577, 148] width 71 height 13
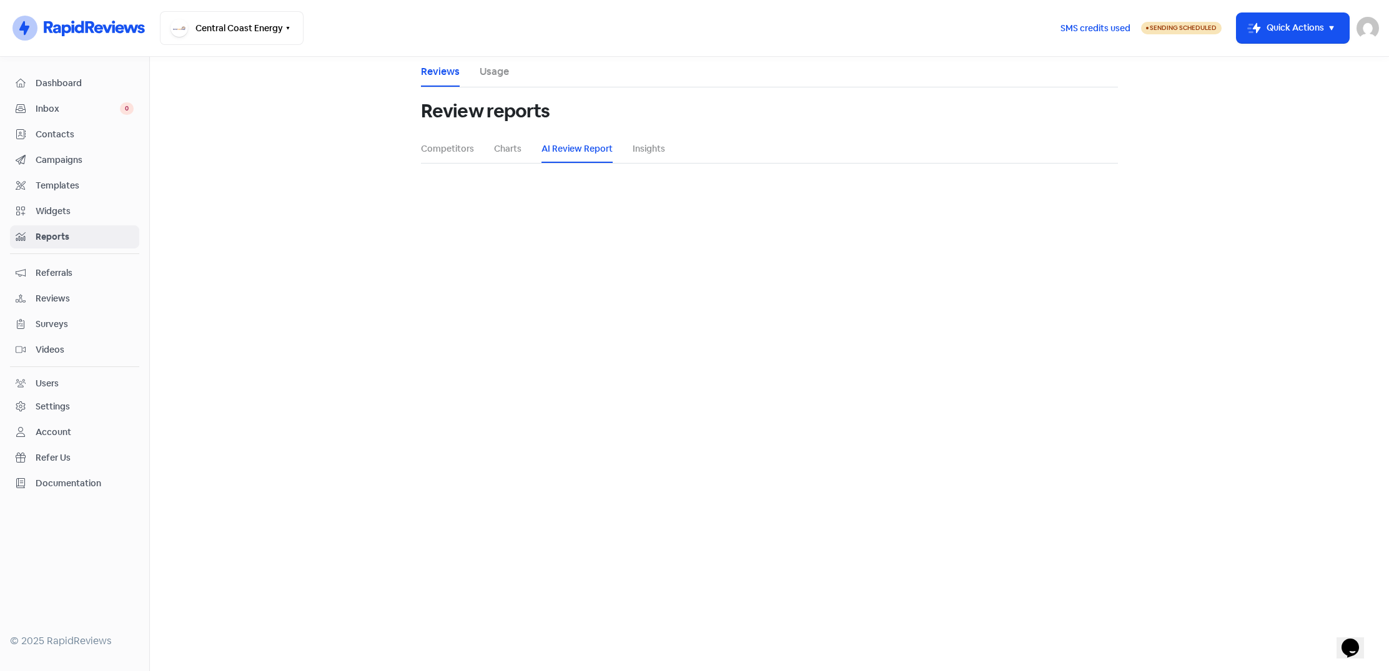
select select "12_months"
click at [774, 335] on button "Generate" at bounding box center [769, 336] width 49 height 21
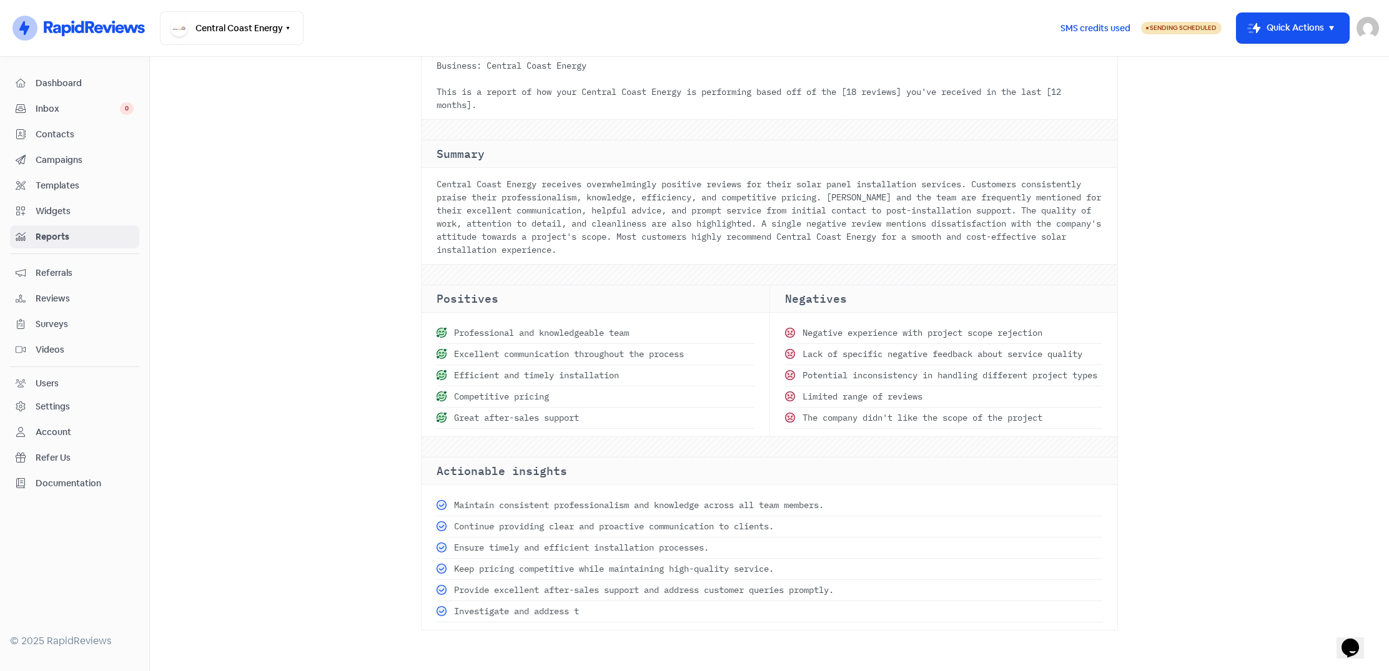
scroll to position [208, 0]
